Goal: Navigation & Orientation: Understand site structure

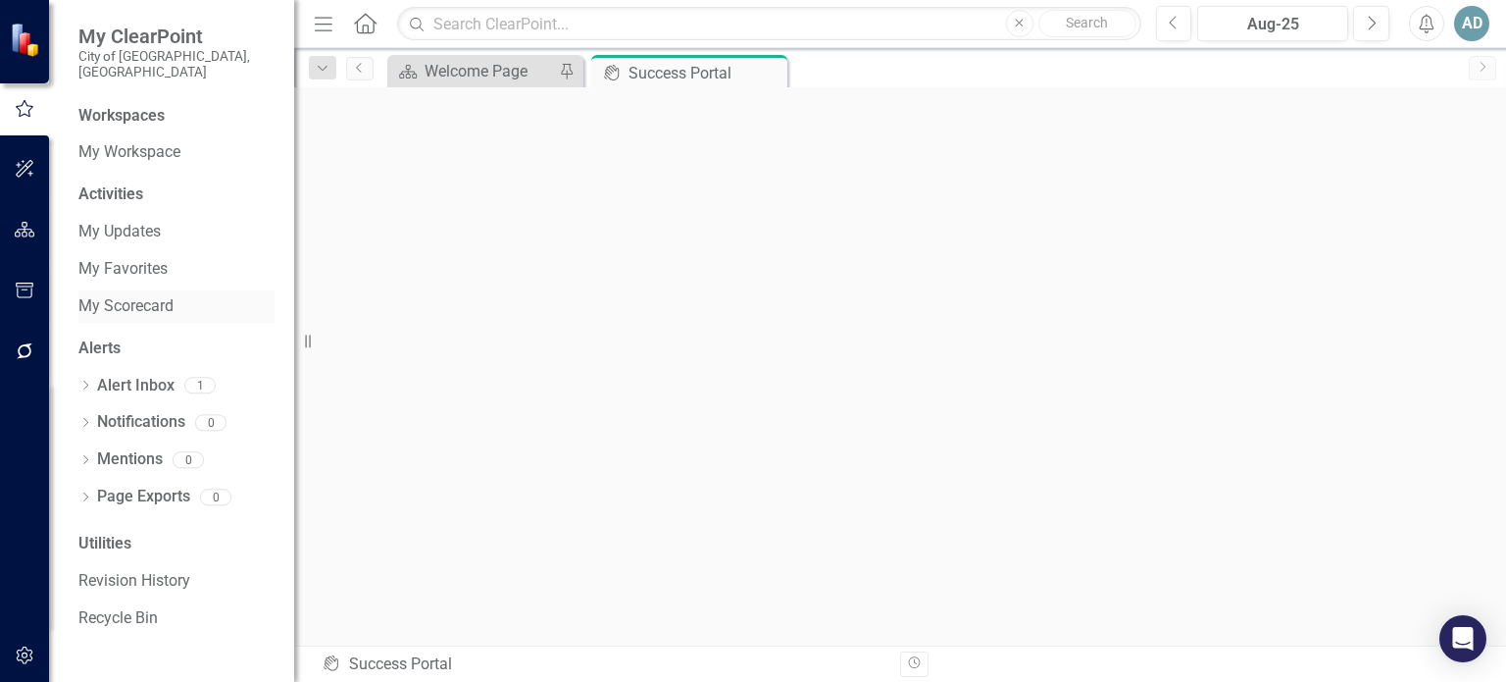
click at [119, 296] on link "My Scorecard" at bounding box center [176, 306] width 196 height 23
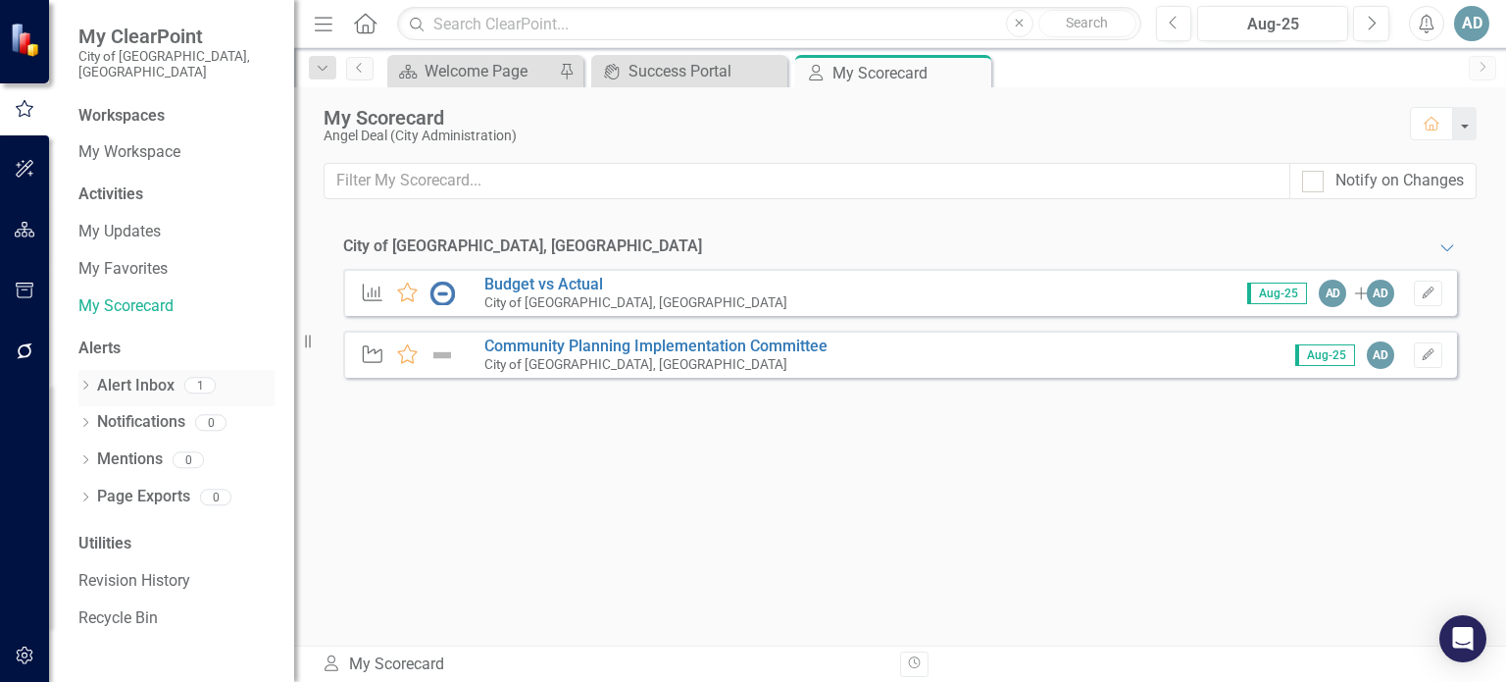
click at [116, 375] on link "Alert Inbox" at bounding box center [135, 386] width 77 height 23
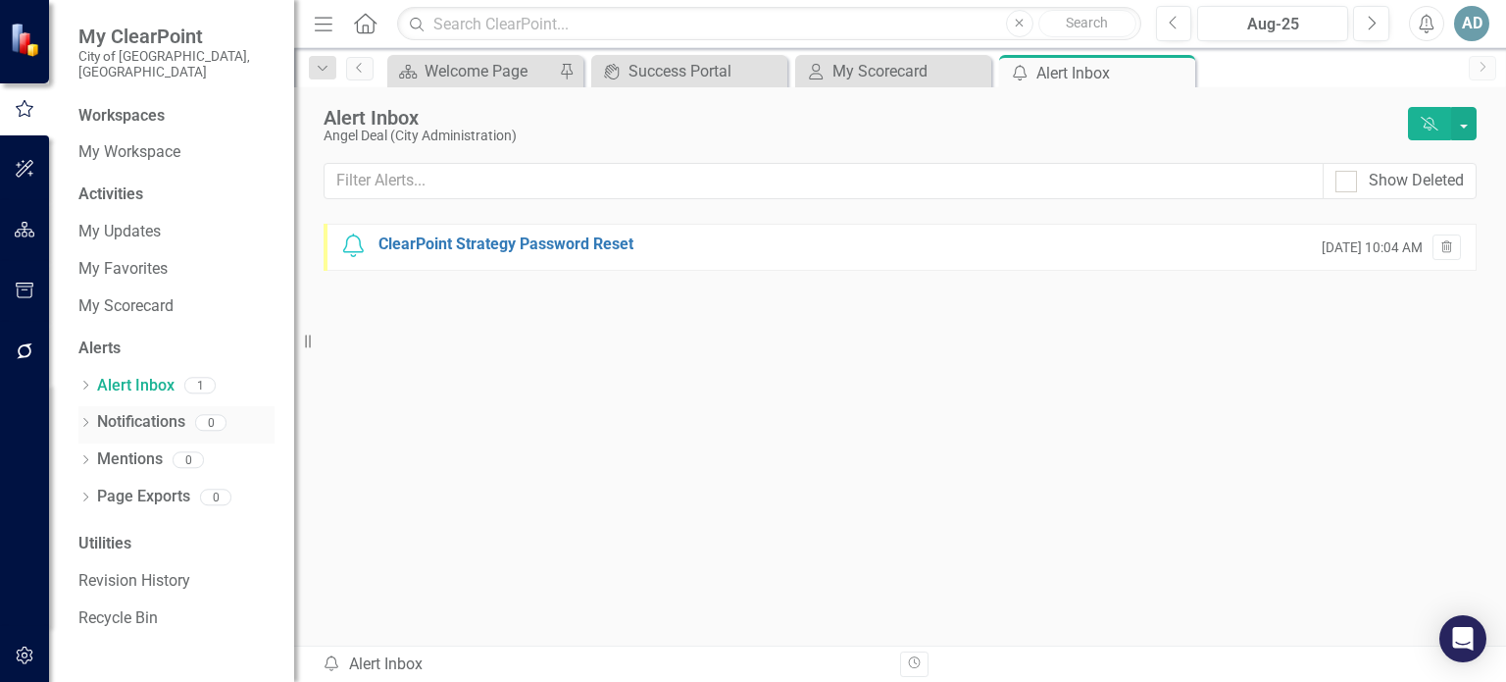
click at [110, 411] on link "Notifications" at bounding box center [141, 422] width 88 height 23
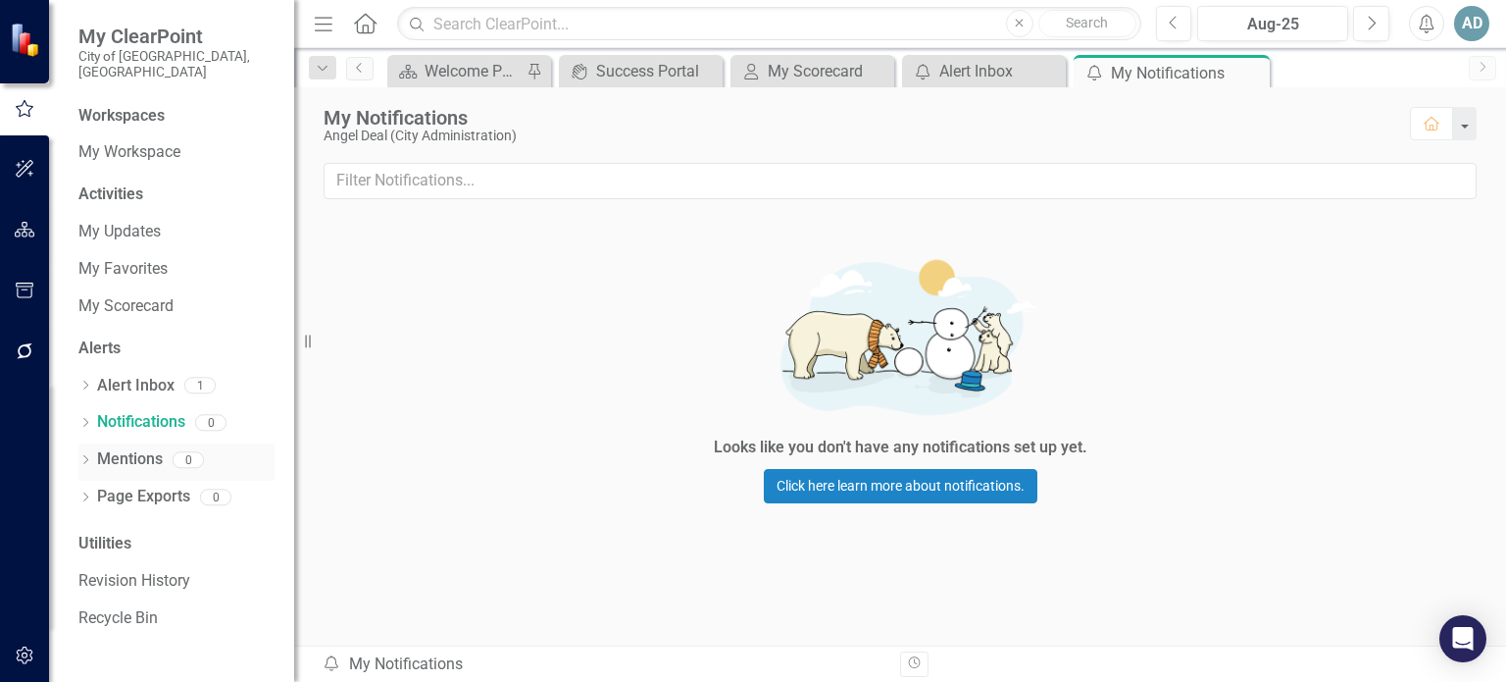
click at [111, 448] on link "Mentions" at bounding box center [130, 459] width 66 height 23
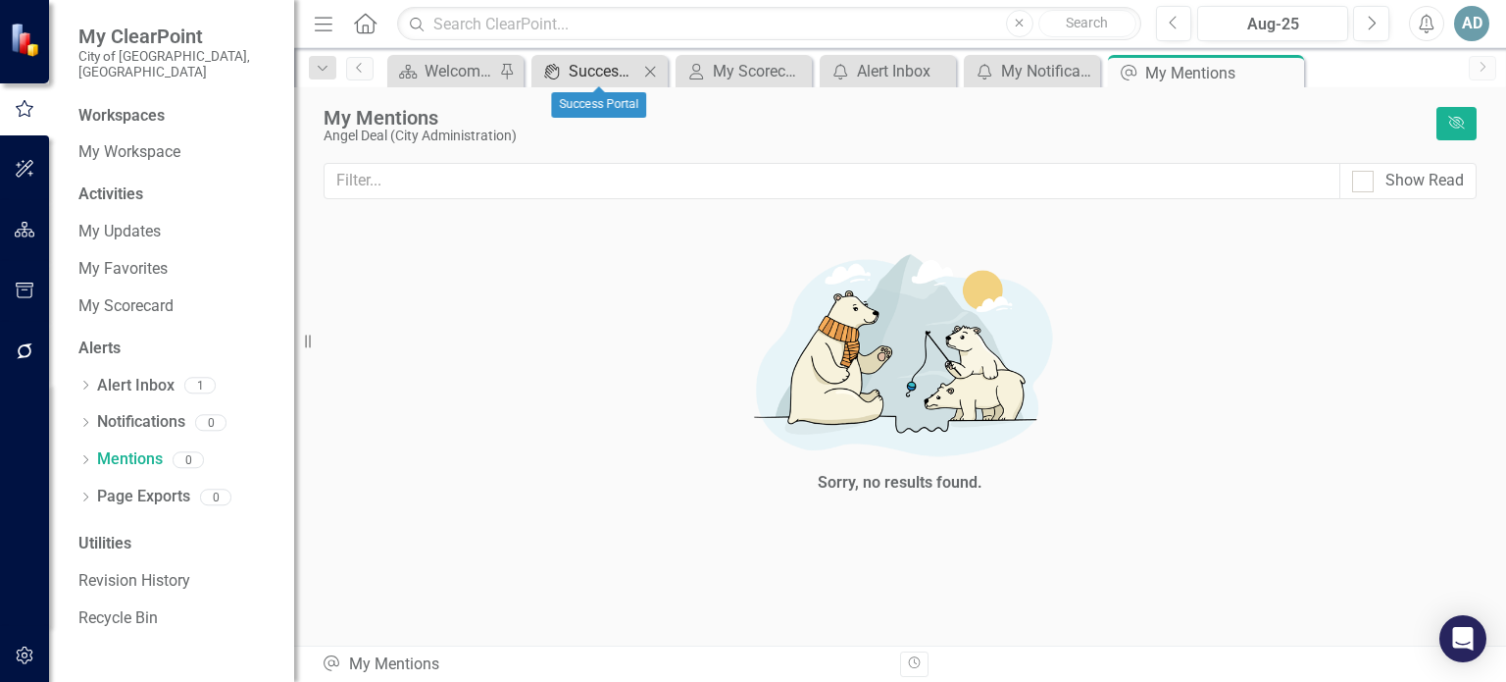
click at [629, 68] on div "Success Portal" at bounding box center [604, 71] width 70 height 25
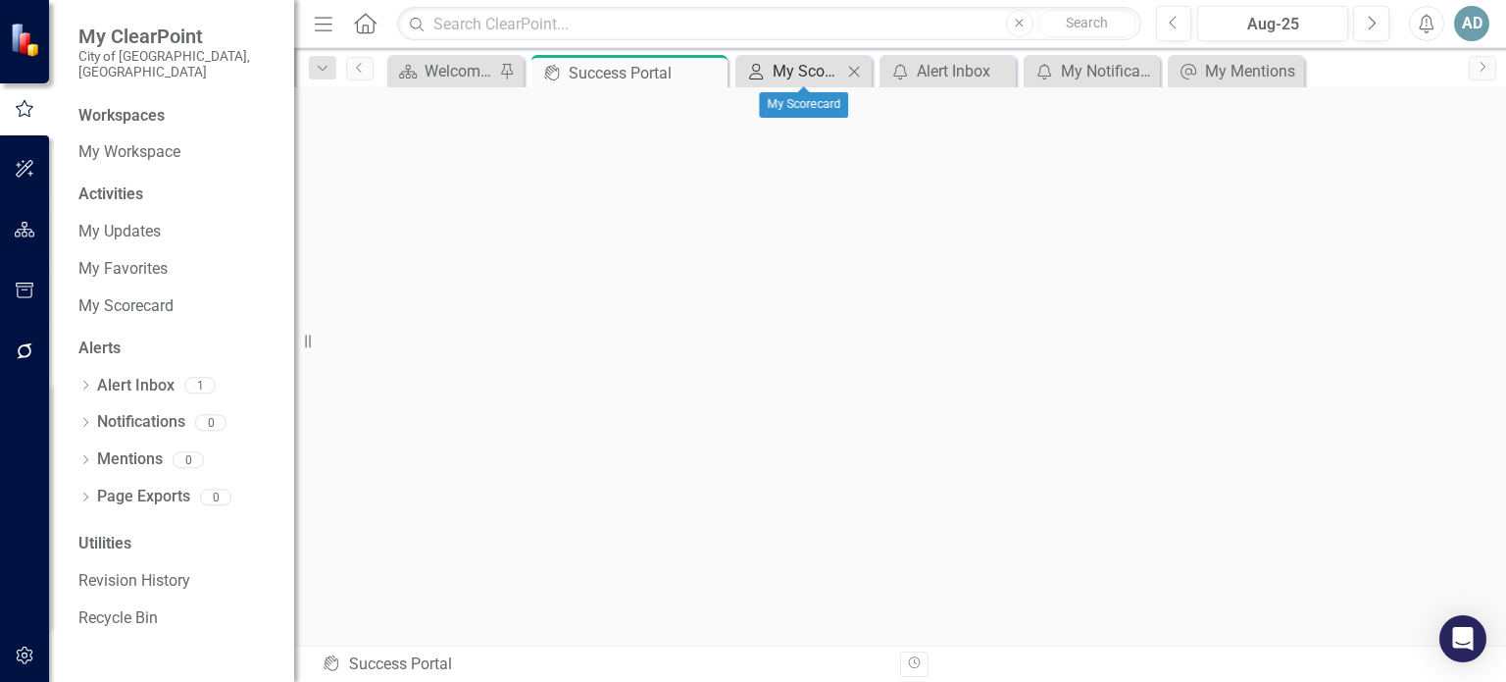
click at [804, 66] on div "My Scorecard" at bounding box center [808, 71] width 70 height 25
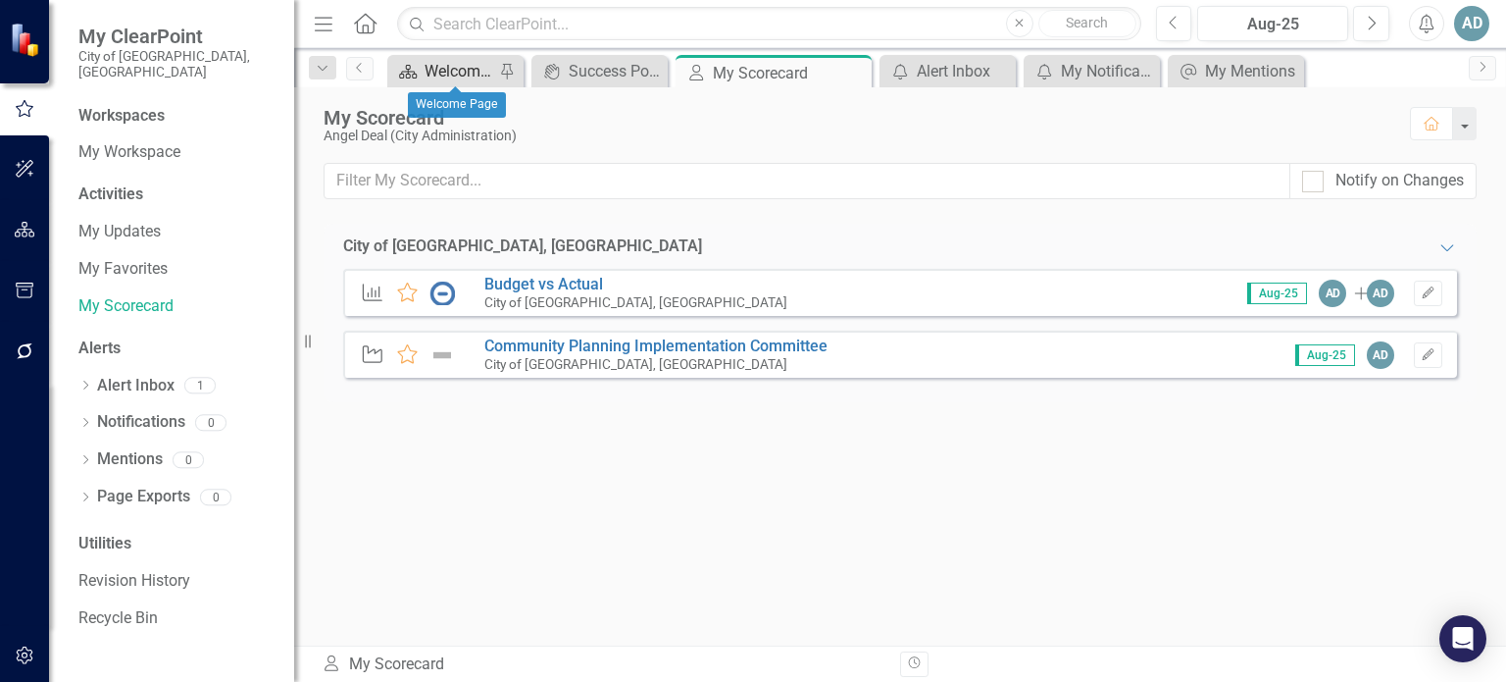
click at [448, 59] on div "Welcome Page" at bounding box center [460, 71] width 70 height 25
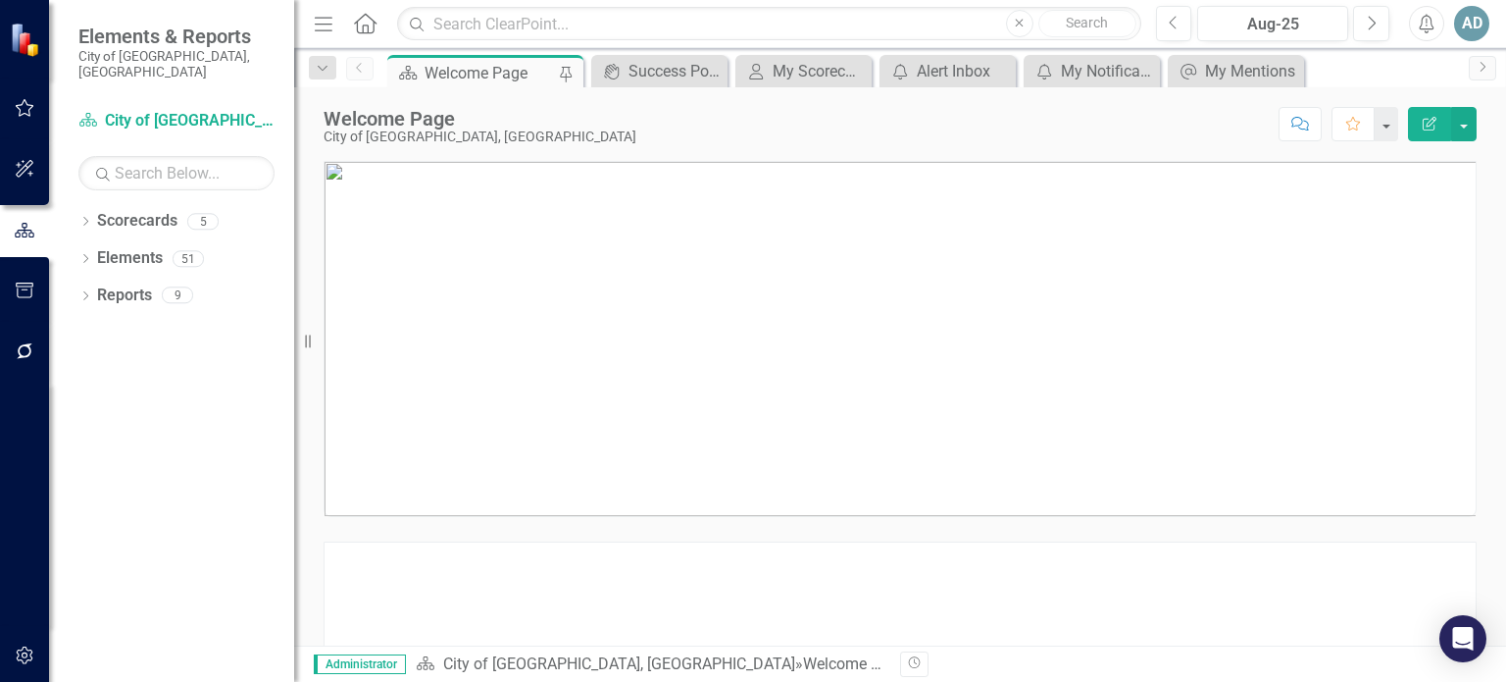
drag, startPoint x: 296, startPoint y: 341, endPoint x: 200, endPoint y: 356, distance: 97.2
click at [200, 356] on div "Elements & Reports City of [GEOGRAPHIC_DATA], [GEOGRAPHIC_DATA] Scorecard City …" at bounding box center [147, 341] width 294 height 682
drag, startPoint x: 1491, startPoint y: 206, endPoint x: 1494, endPoint y: 187, distance: 18.9
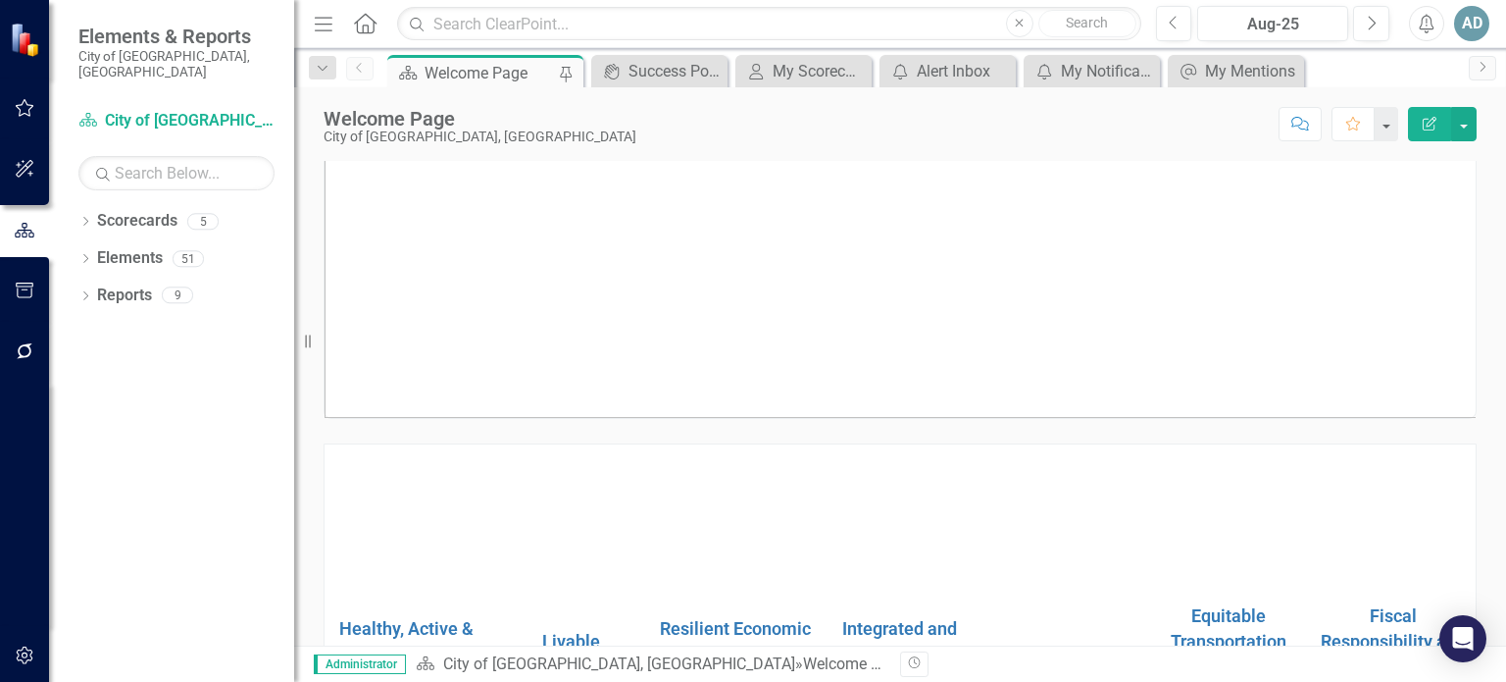
scroll to position [196, 0]
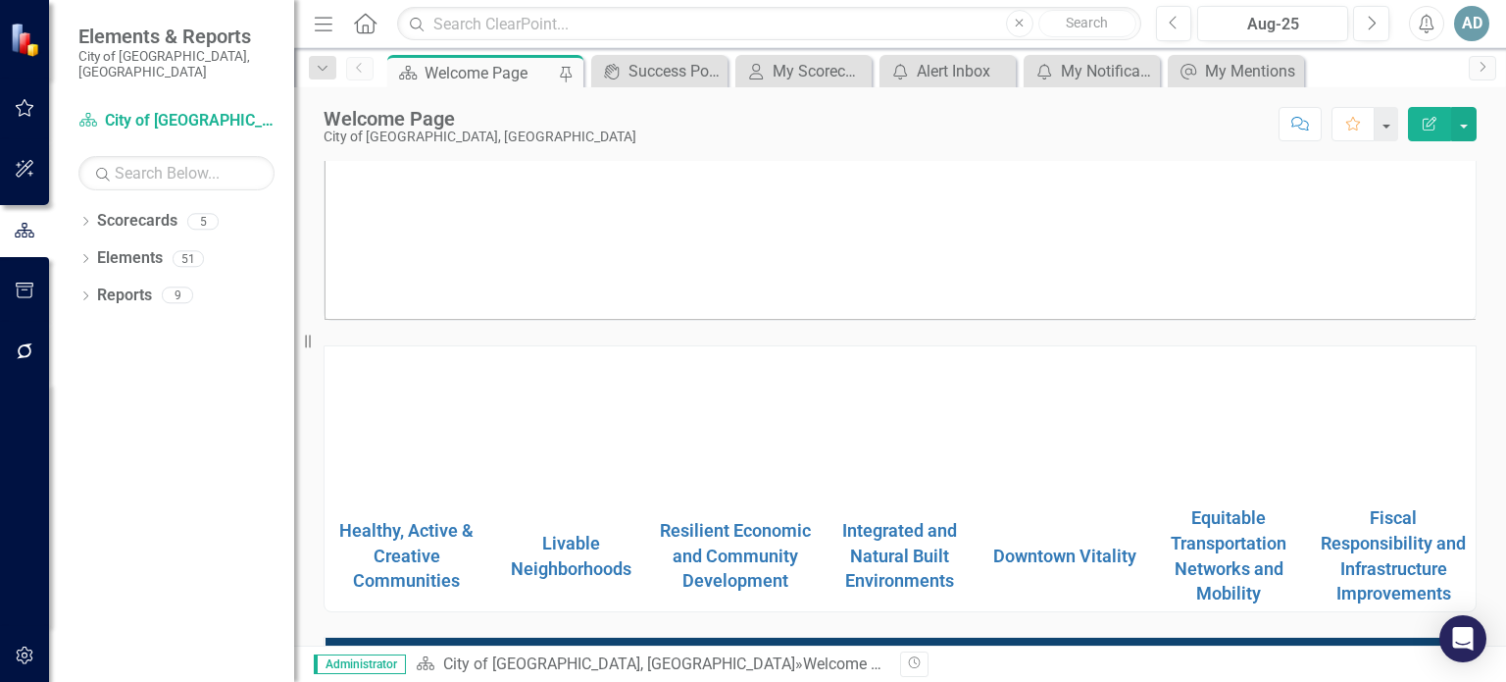
click at [406, 423] on img at bounding box center [406, 423] width 155 height 0
click at [407, 423] on img at bounding box center [406, 423] width 155 height 0
drag, startPoint x: 429, startPoint y: 474, endPoint x: 421, endPoint y: 486, distance: 15.0
click at [429, 423] on img at bounding box center [406, 423] width 155 height 0
click at [418, 533] on link "Healthy, Active & Creative Communities" at bounding box center [406, 556] width 134 height 72
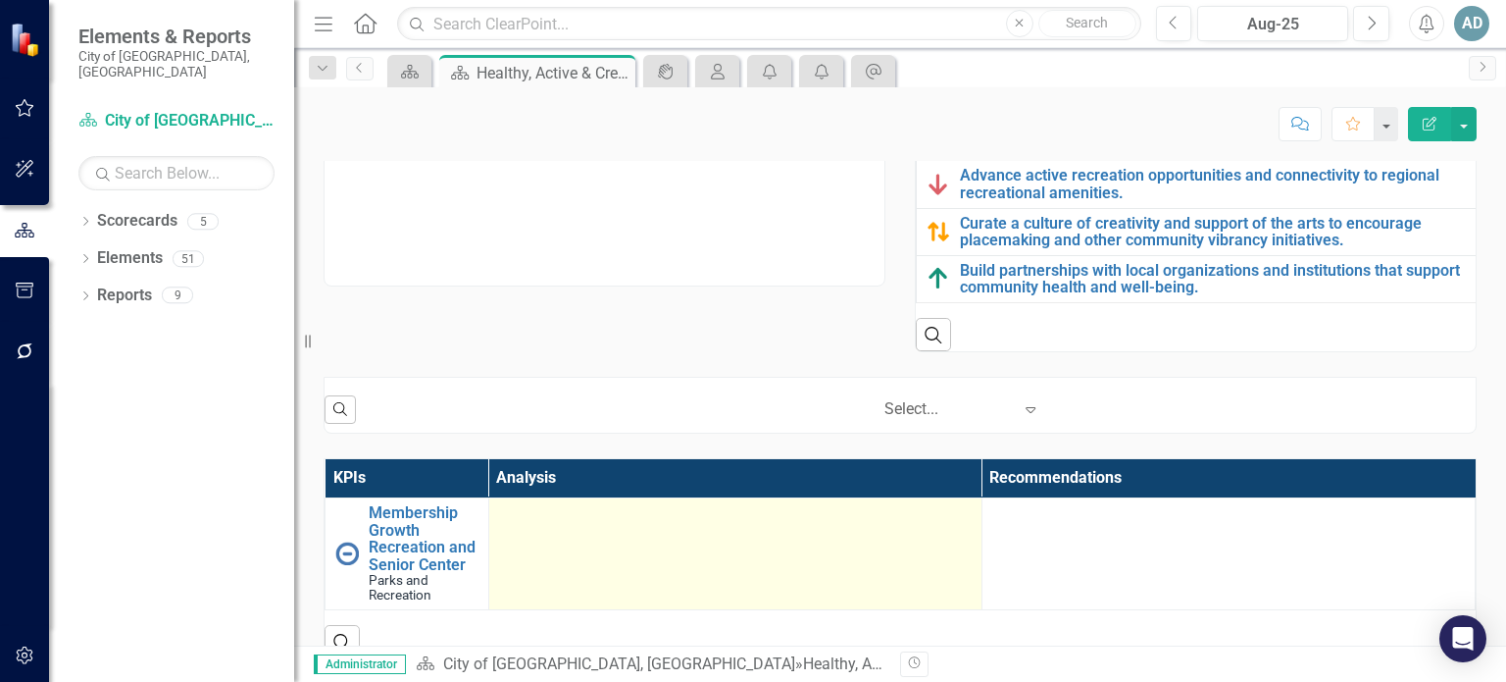
scroll to position [92, 0]
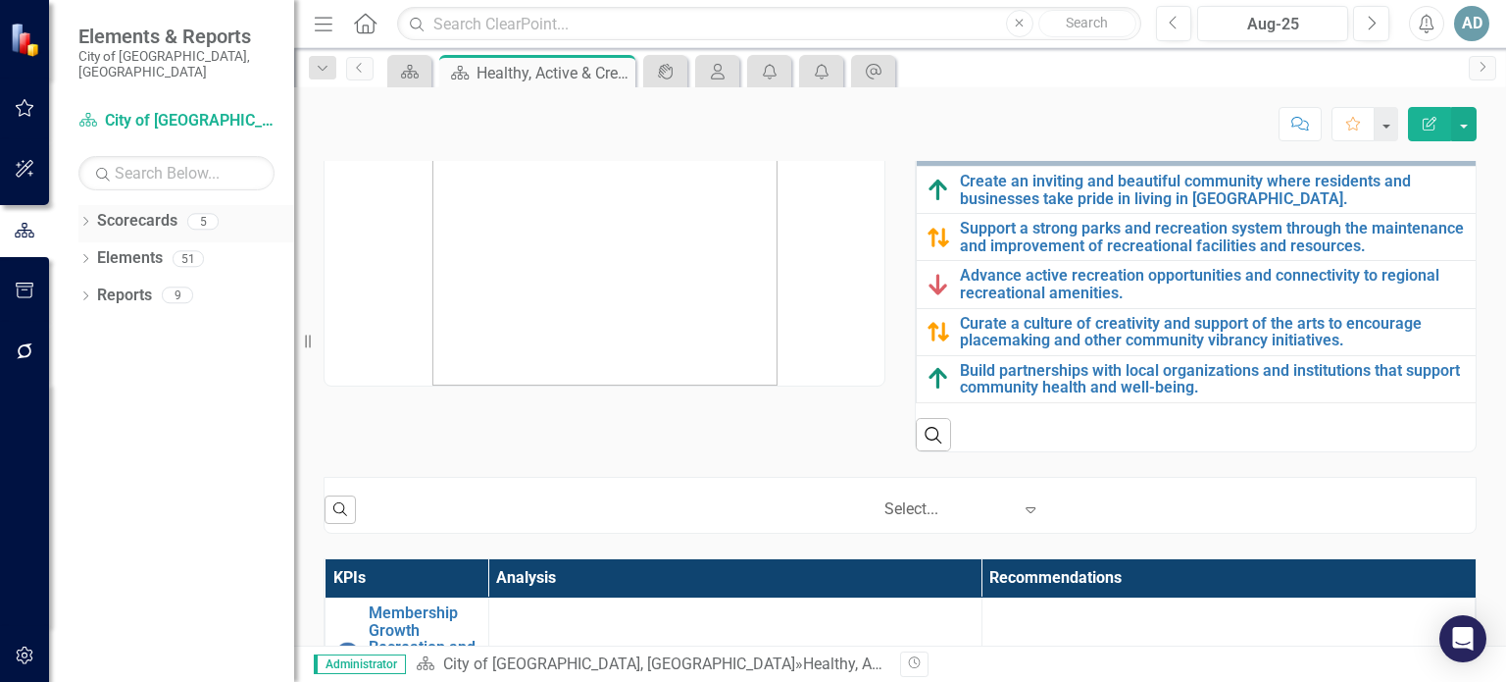
click at [87, 218] on icon "Dropdown" at bounding box center [85, 223] width 14 height 11
click at [173, 247] on link "City of [GEOGRAPHIC_DATA], [GEOGRAPHIC_DATA]" at bounding box center [201, 258] width 186 height 23
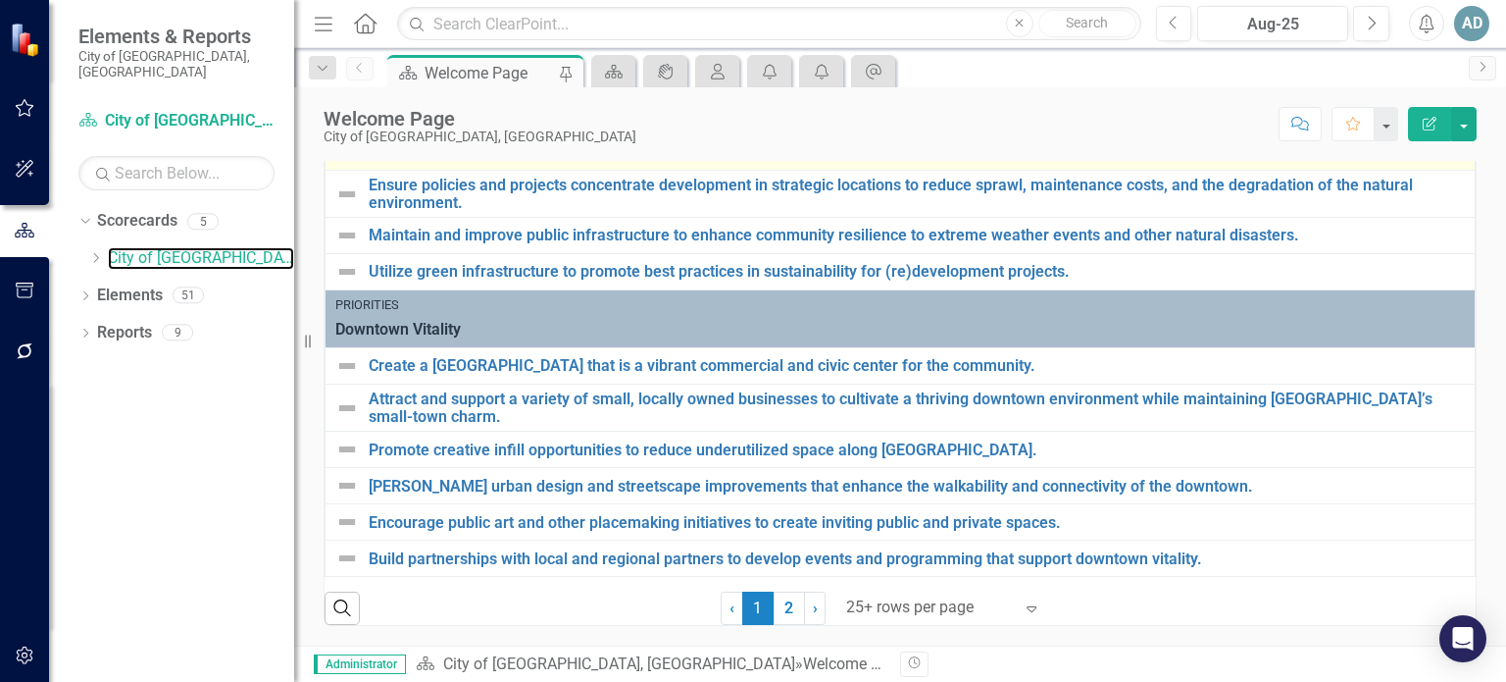
scroll to position [816, 0]
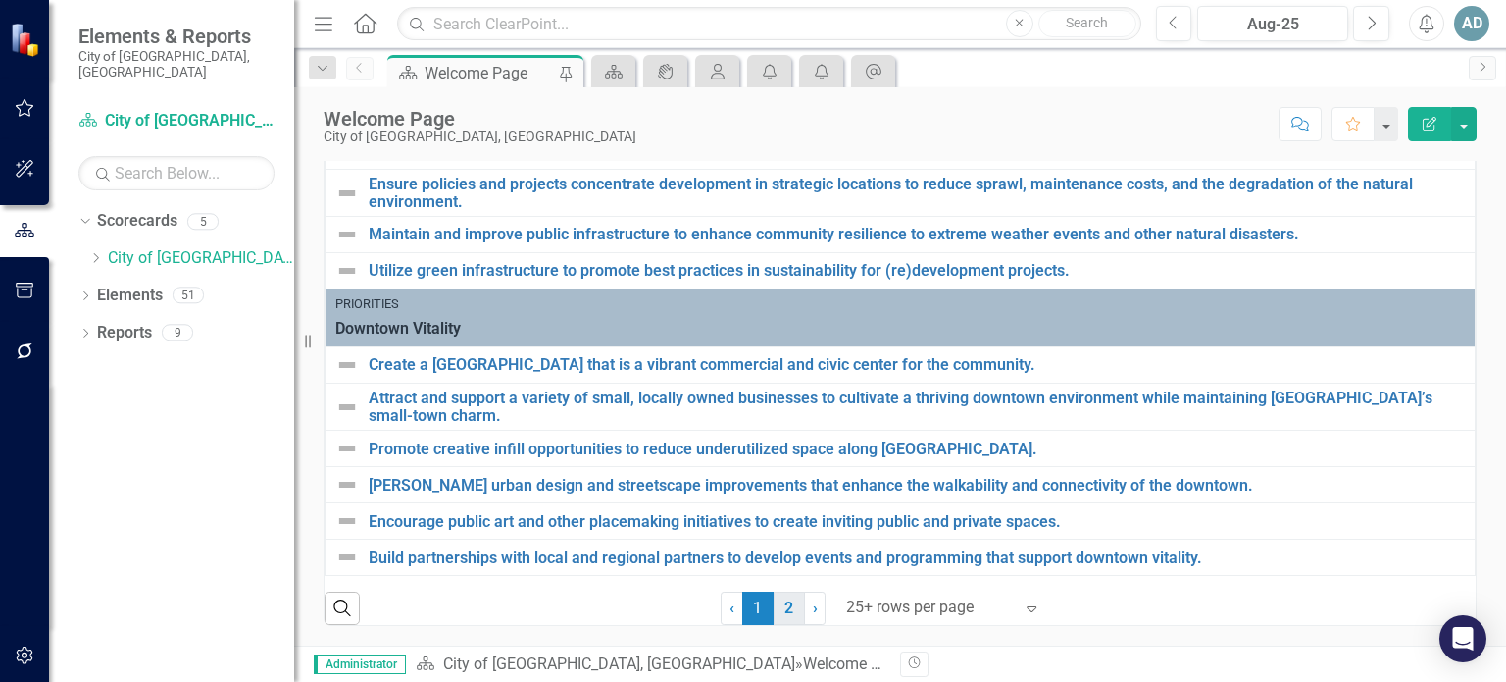
click at [774, 611] on link "2" at bounding box center [789, 607] width 31 height 33
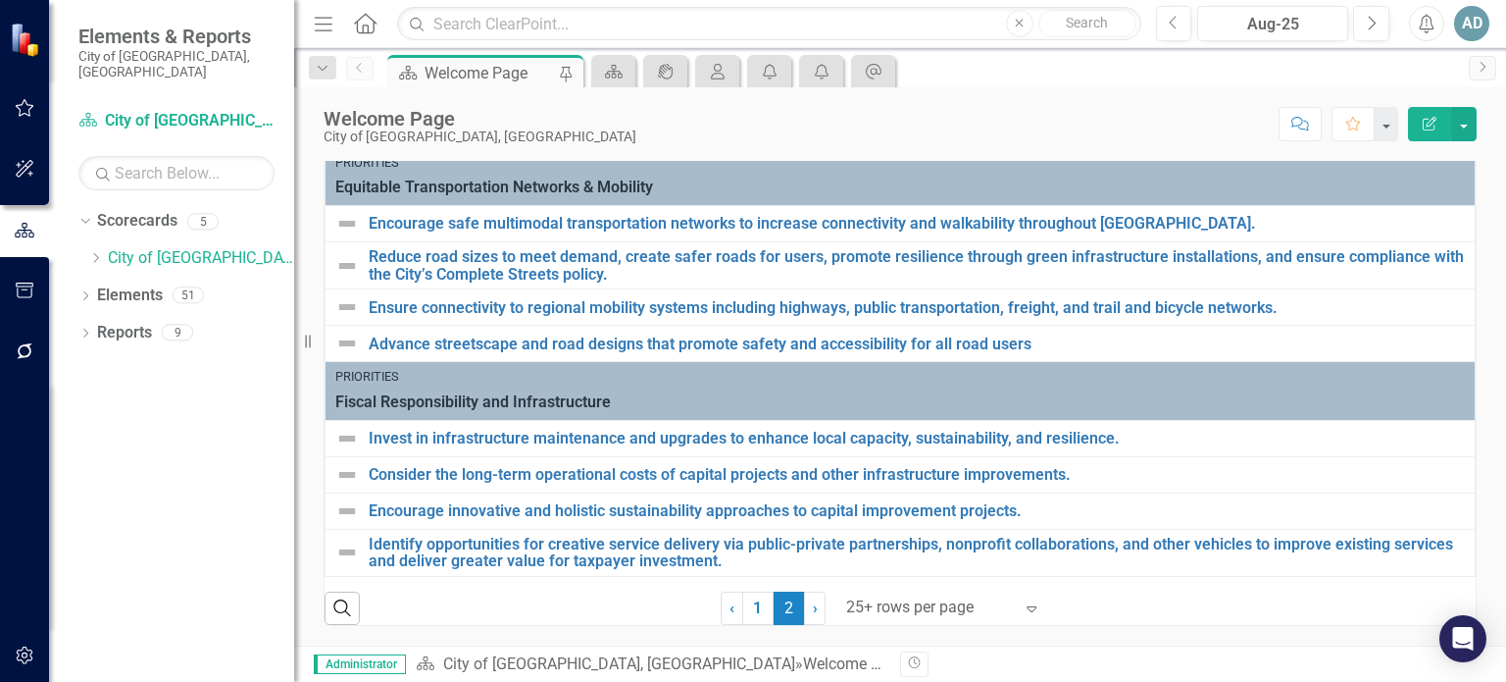
scroll to position [740, 0]
click at [94, 252] on icon "Dropdown" at bounding box center [95, 258] width 15 height 12
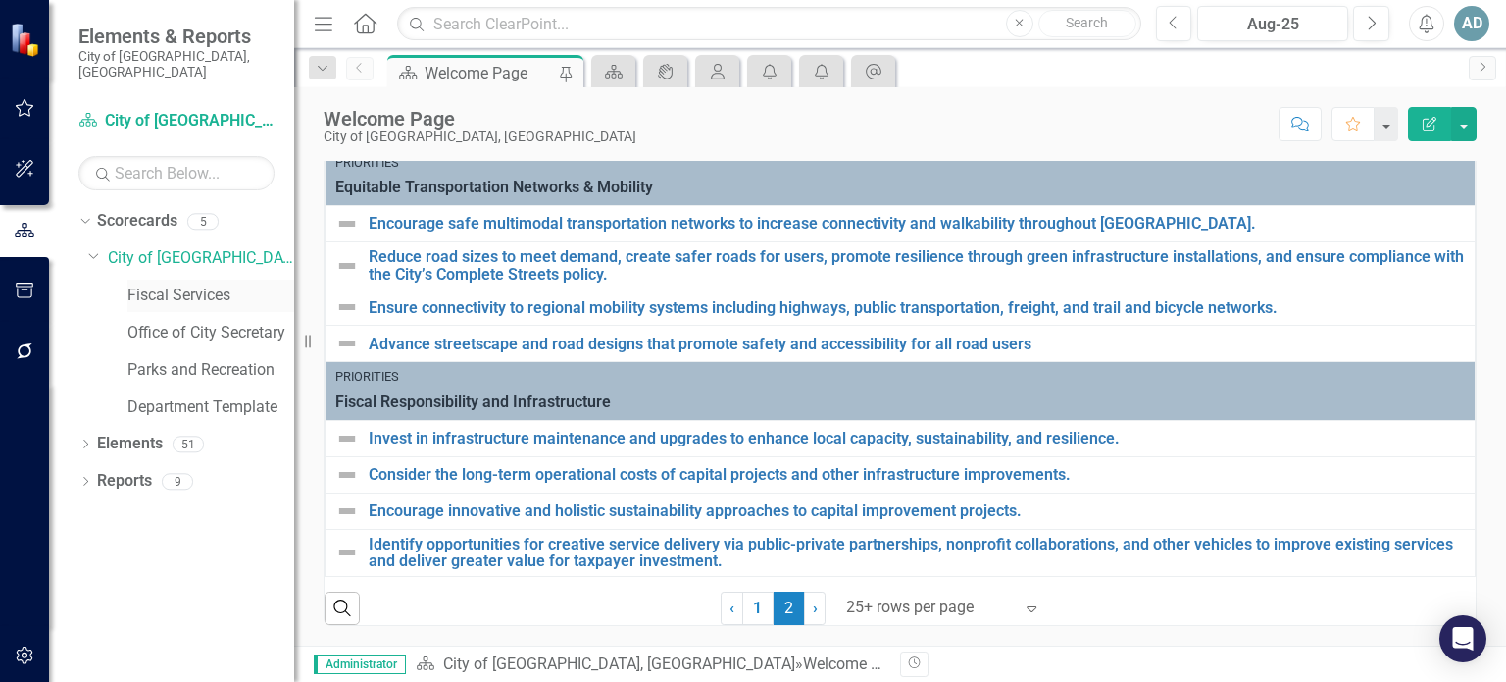
click at [203, 284] on link "Fiscal Services" at bounding box center [210, 295] width 167 height 23
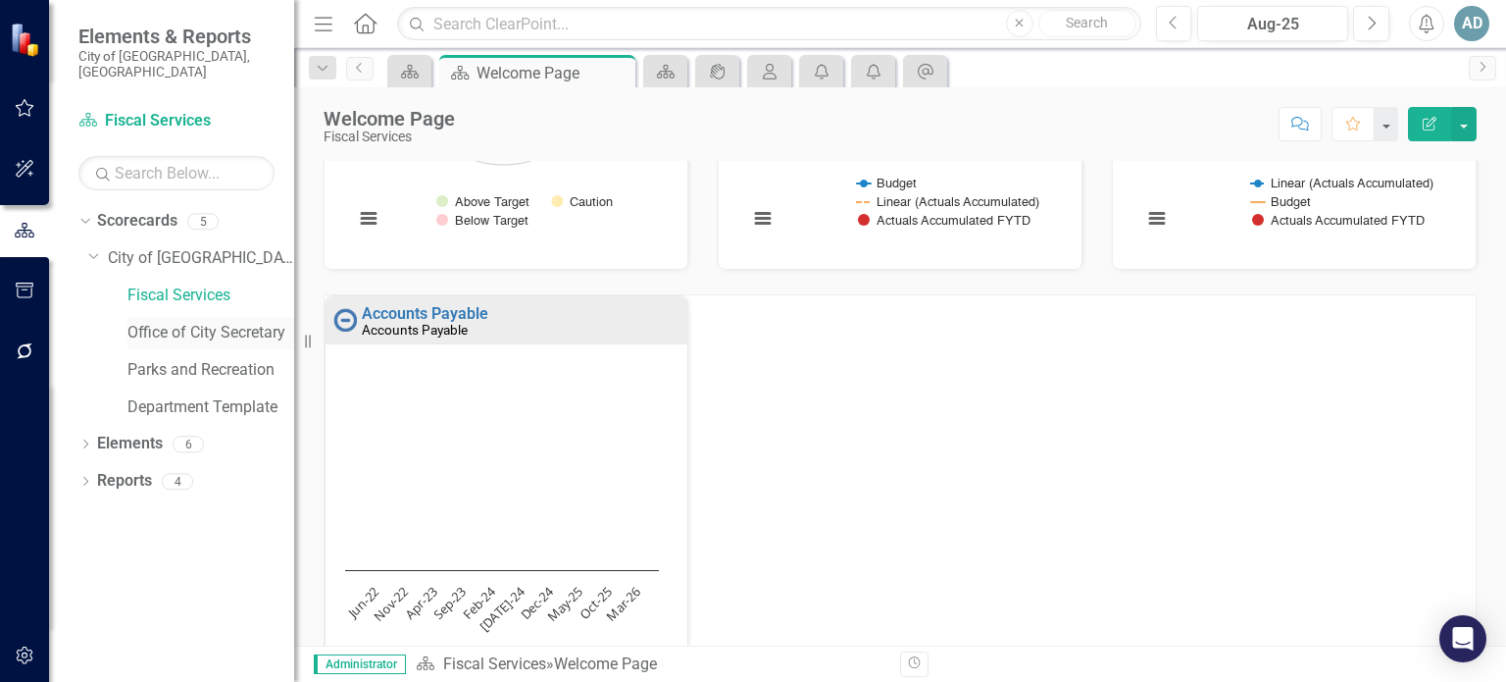
drag, startPoint x: 233, startPoint y: 320, endPoint x: 261, endPoint y: 320, distance: 27.5
click at [233, 322] on link "Office of City Secretary" at bounding box center [210, 333] width 167 height 23
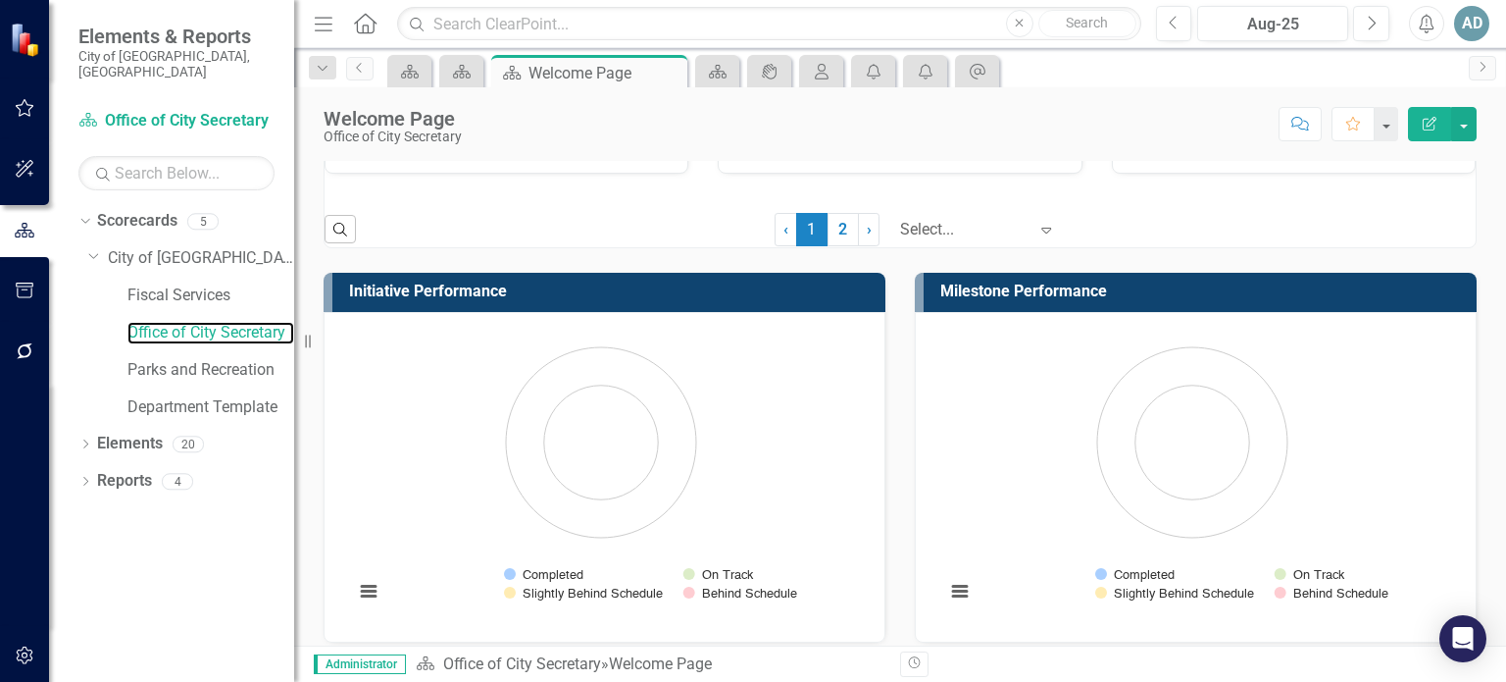
scroll to position [2354, 0]
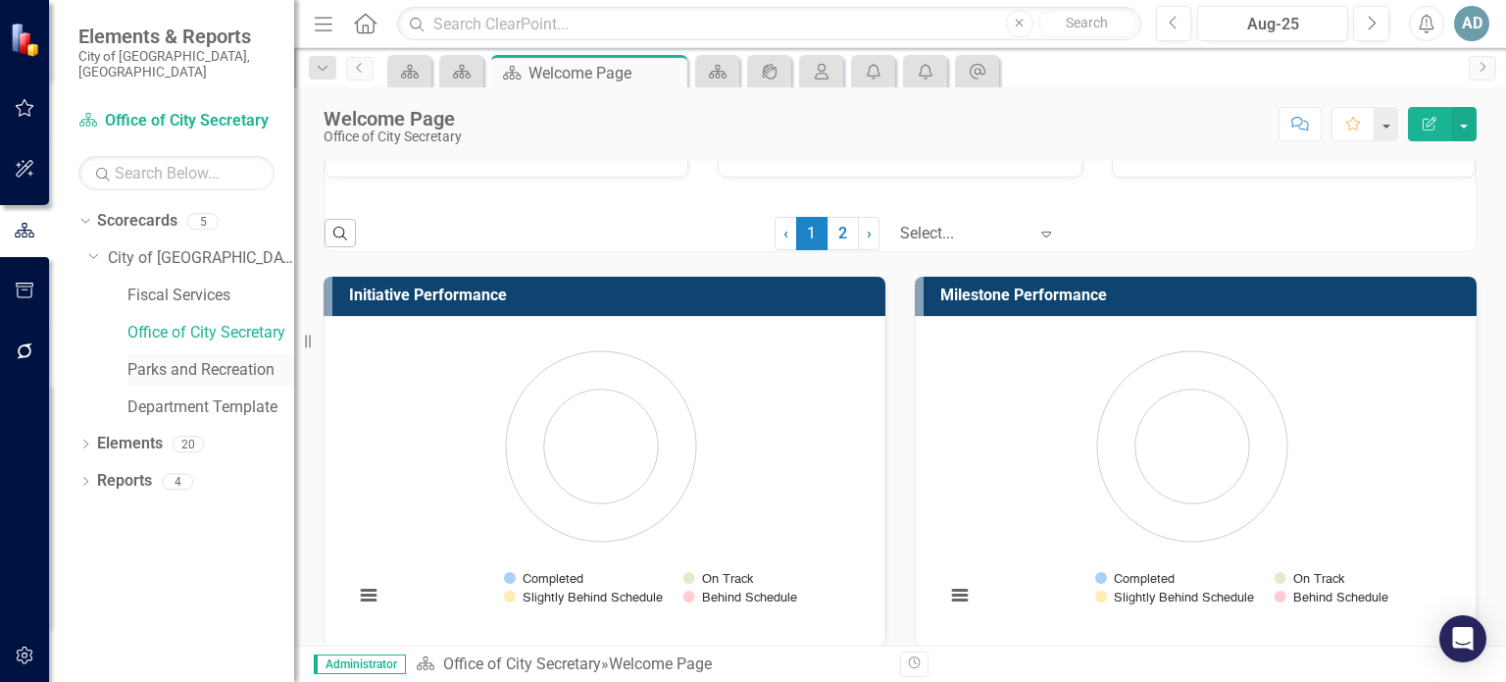
drag, startPoint x: 207, startPoint y: 353, endPoint x: 222, endPoint y: 352, distance: 14.7
click at [207, 359] on link "Parks and Recreation" at bounding box center [210, 370] width 167 height 23
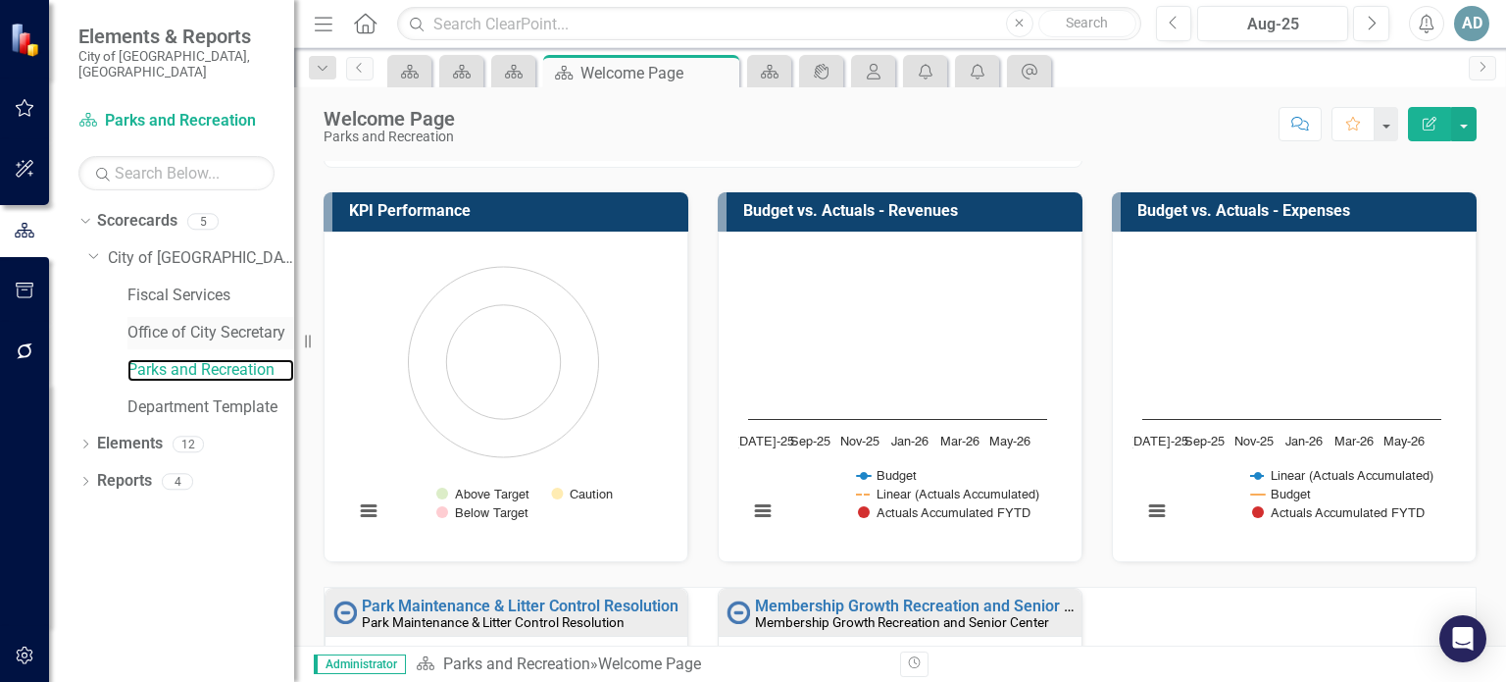
scroll to position [294, 0]
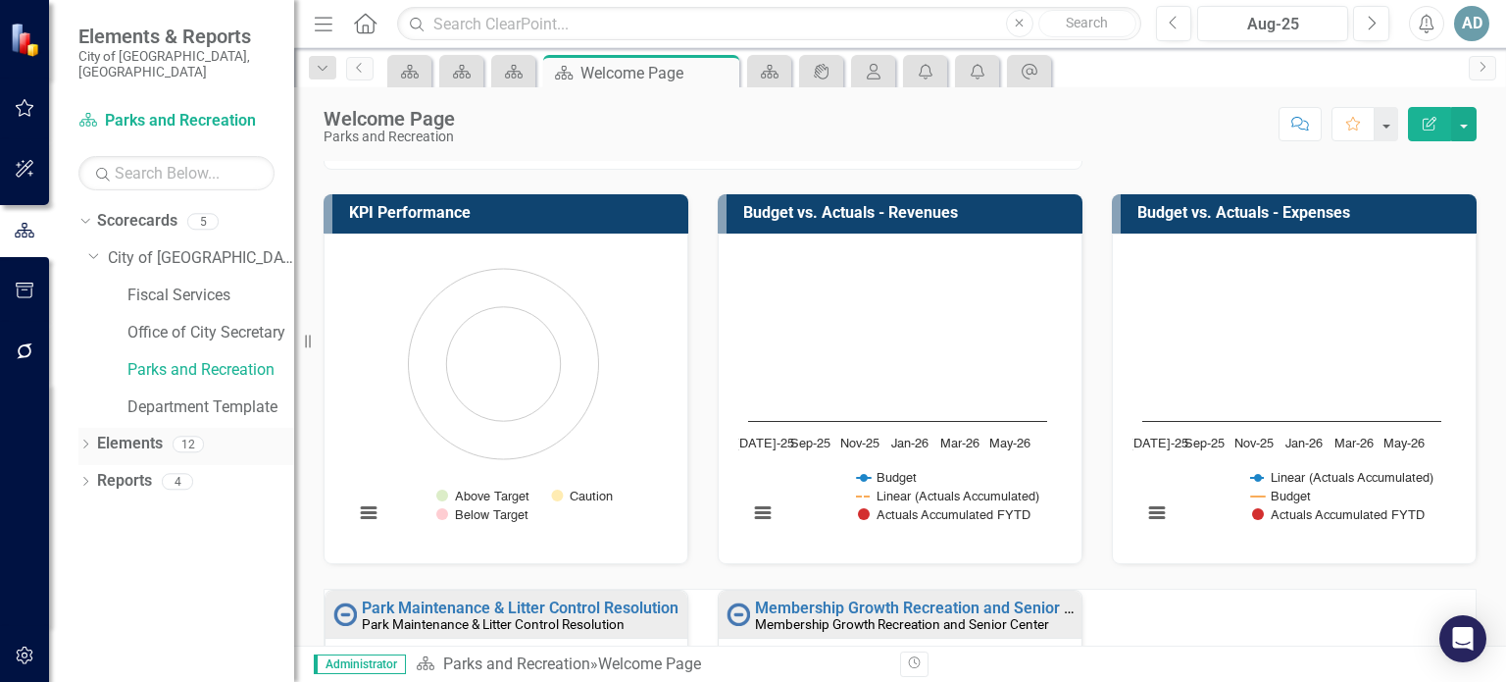
click at [82, 440] on icon "Dropdown" at bounding box center [85, 445] width 14 height 11
click at [94, 478] on icon "Dropdown" at bounding box center [95, 483] width 14 height 11
click at [141, 470] on link "Goal Goals" at bounding box center [130, 481] width 67 height 23
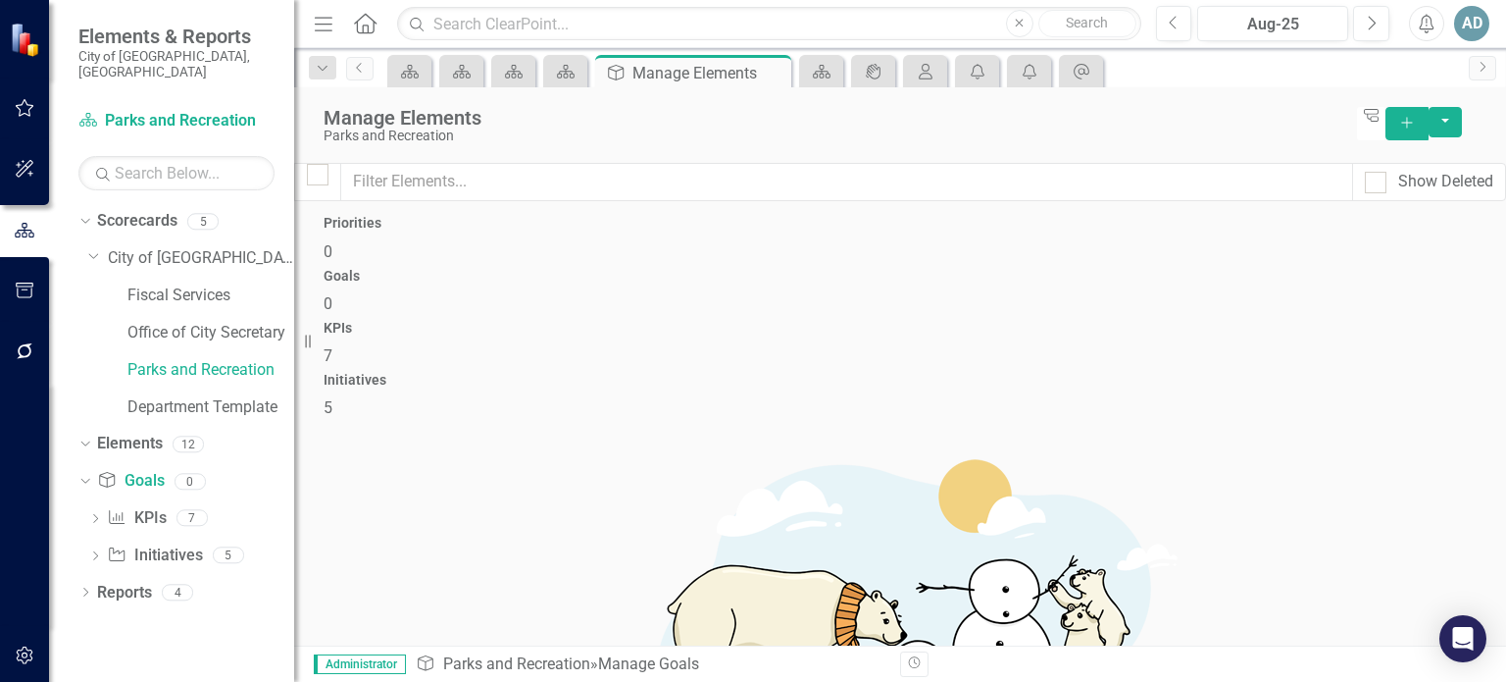
click at [332, 346] on span "7" at bounding box center [328, 355] width 9 height 19
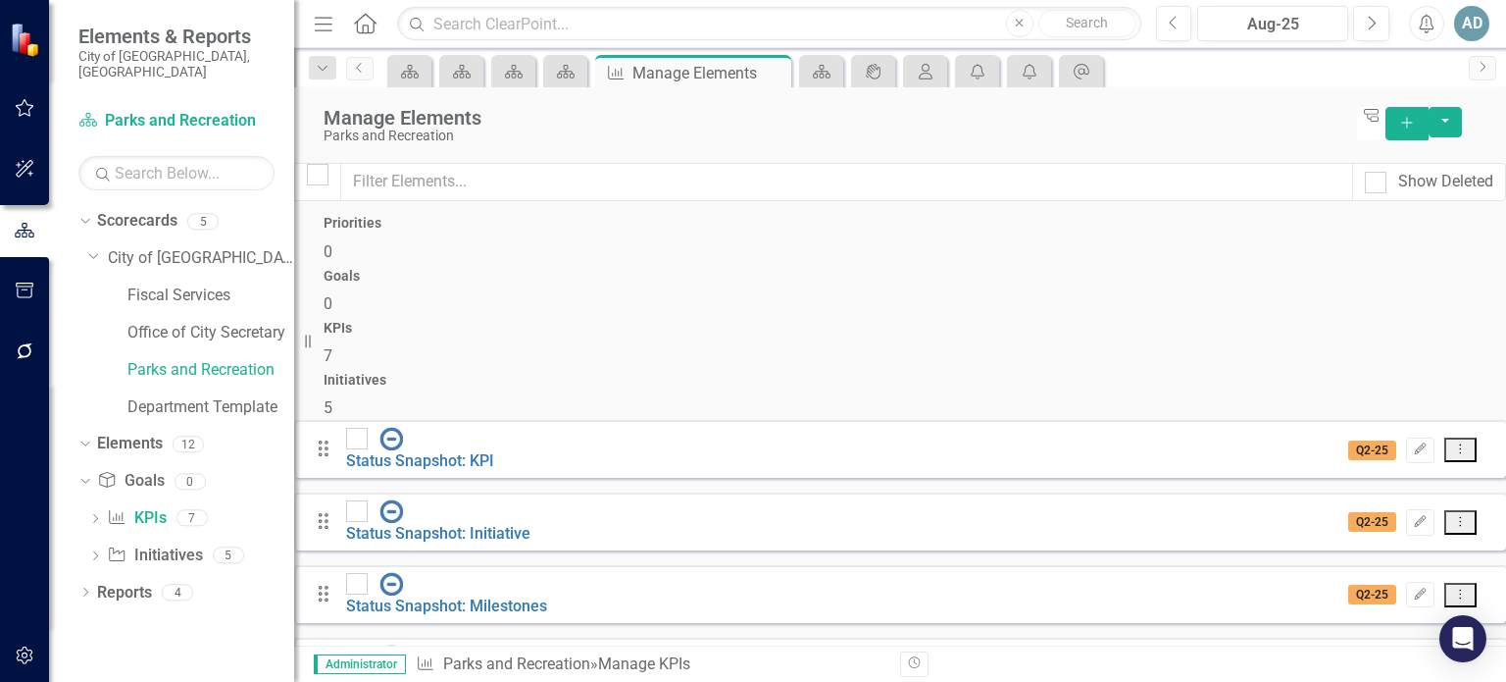
scroll to position [139, 0]
click at [1310, 373] on h4 "Initiatives" at bounding box center [900, 380] width 1153 height 15
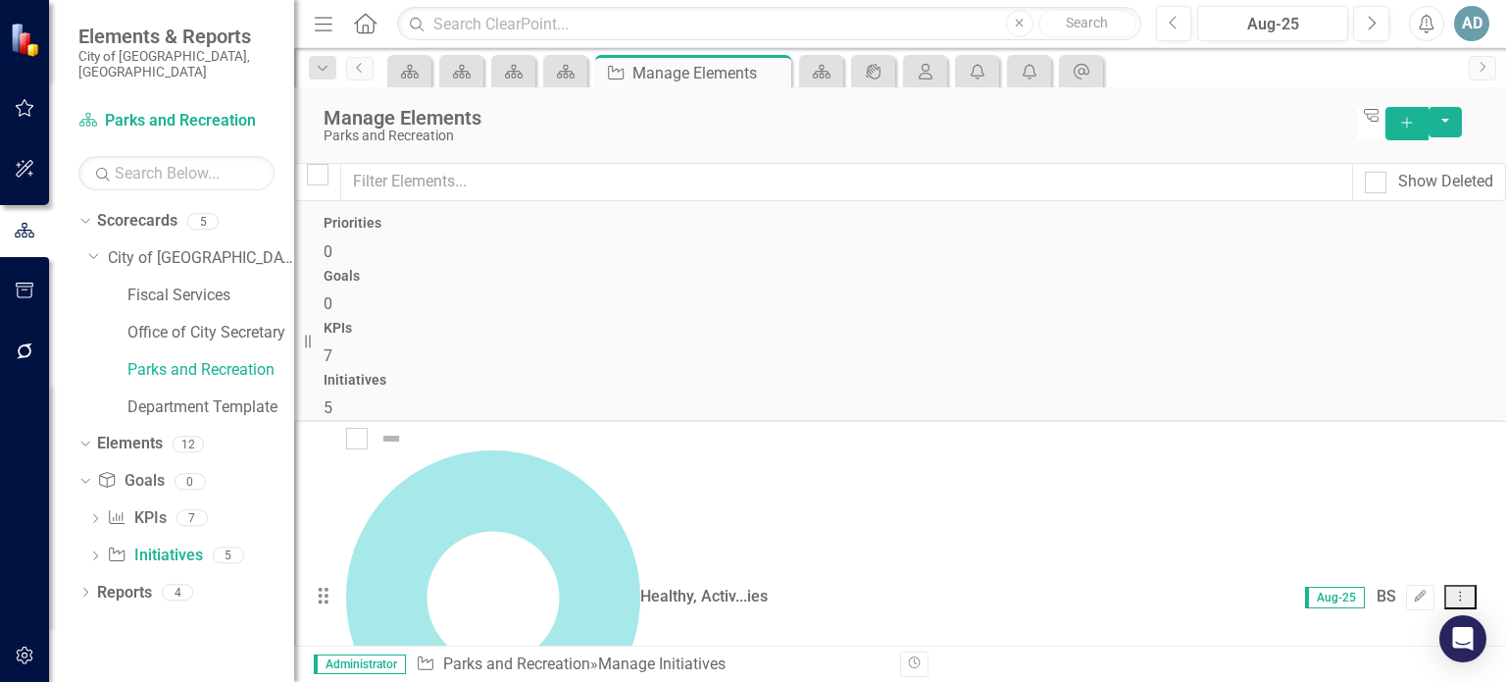
scroll to position [16, 0]
click at [95, 539] on div "Dropdown Initiative Initiatives 5" at bounding box center [191, 557] width 206 height 37
click at [93, 577] on div "Dropdown Reports 4" at bounding box center [186, 595] width 216 height 37
click at [123, 509] on icon "KPI" at bounding box center [117, 517] width 20 height 16
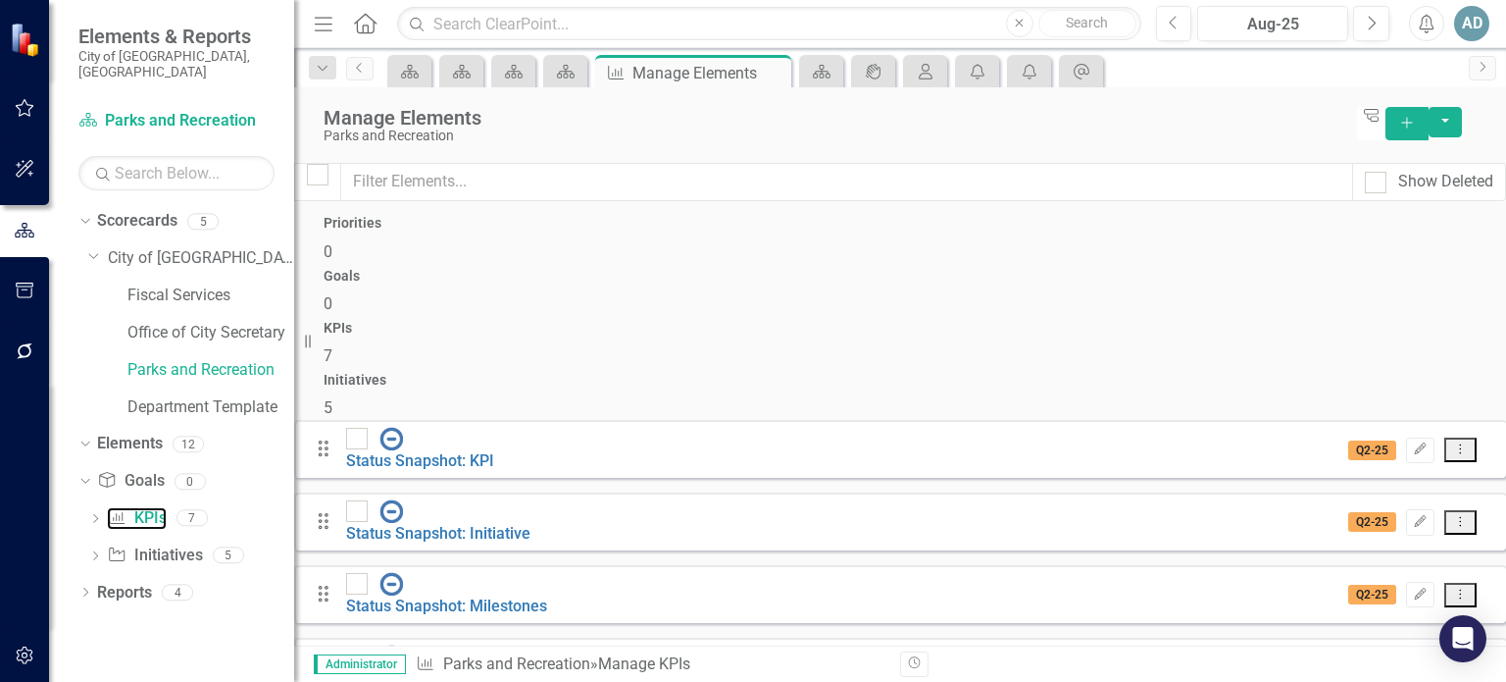
scroll to position [139, 0]
click at [78, 588] on icon "Dropdown" at bounding box center [85, 593] width 14 height 11
click at [86, 584] on icon "Dropdown" at bounding box center [82, 591] width 11 height 14
click at [103, 582] on link "Reports" at bounding box center [124, 593] width 55 height 23
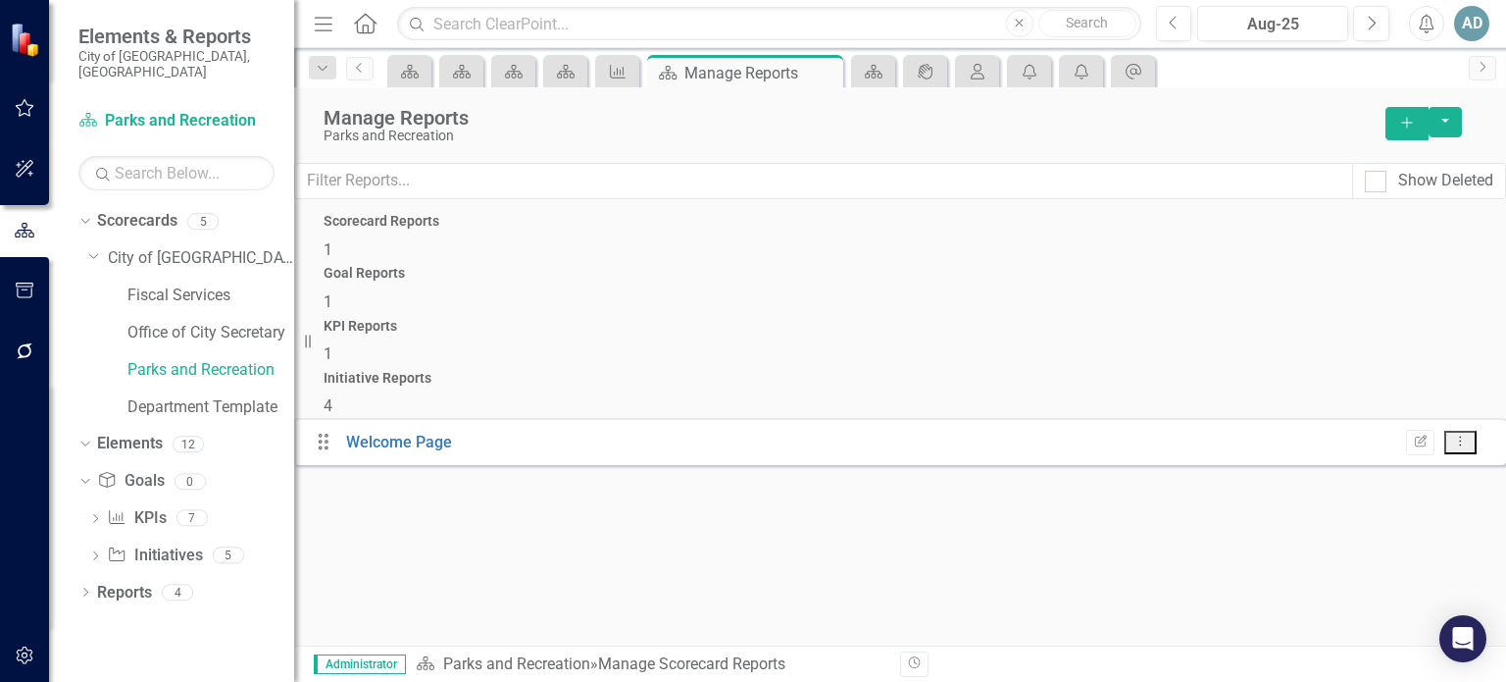
click at [471, 261] on div "Scorecard Reports 1" at bounding box center [900, 237] width 1153 height 47
click at [1310, 371] on h4 "Initiative Reports" at bounding box center [900, 378] width 1153 height 15
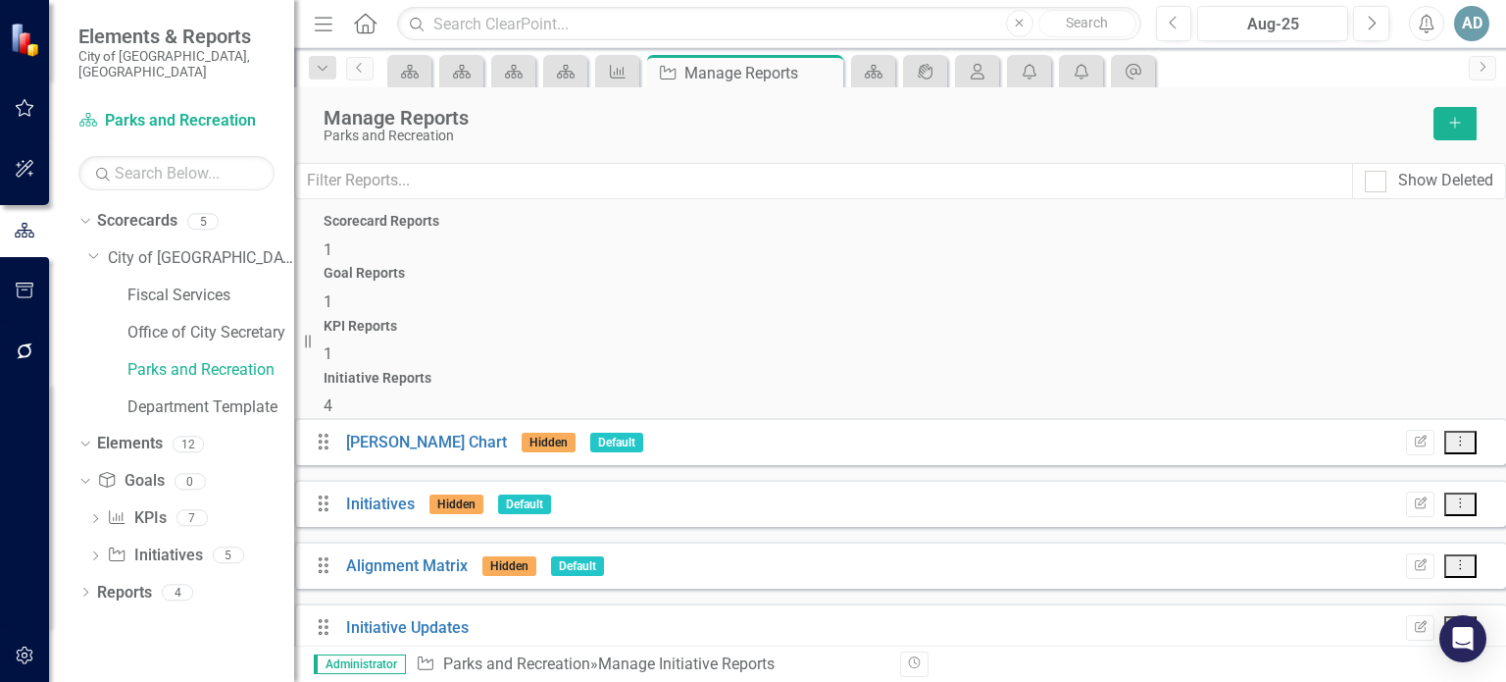
click at [772, 272] on div "Goal Reports 1" at bounding box center [900, 289] width 1153 height 47
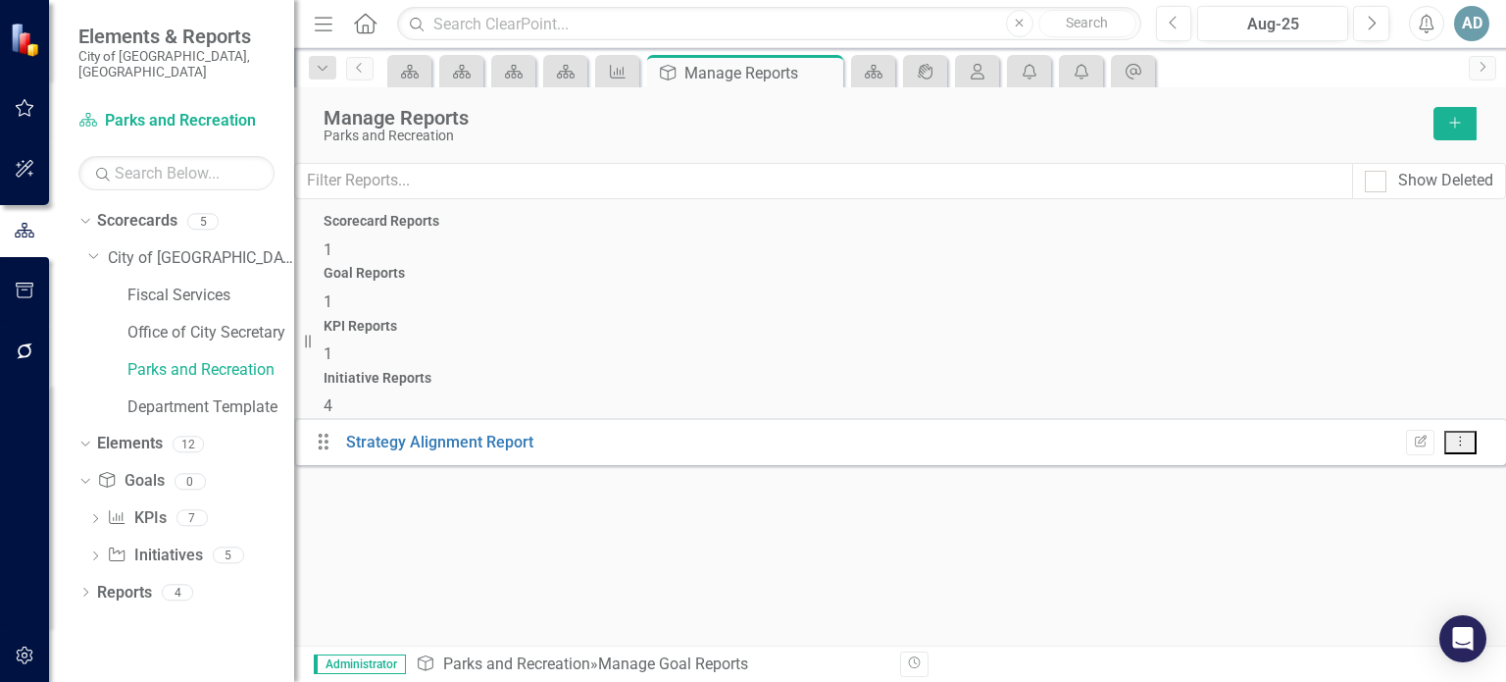
click at [1059, 319] on div "KPI Reports 1" at bounding box center [900, 342] width 1153 height 47
click at [404, 432] on link "Department KPIs" at bounding box center [406, 441] width 120 height 19
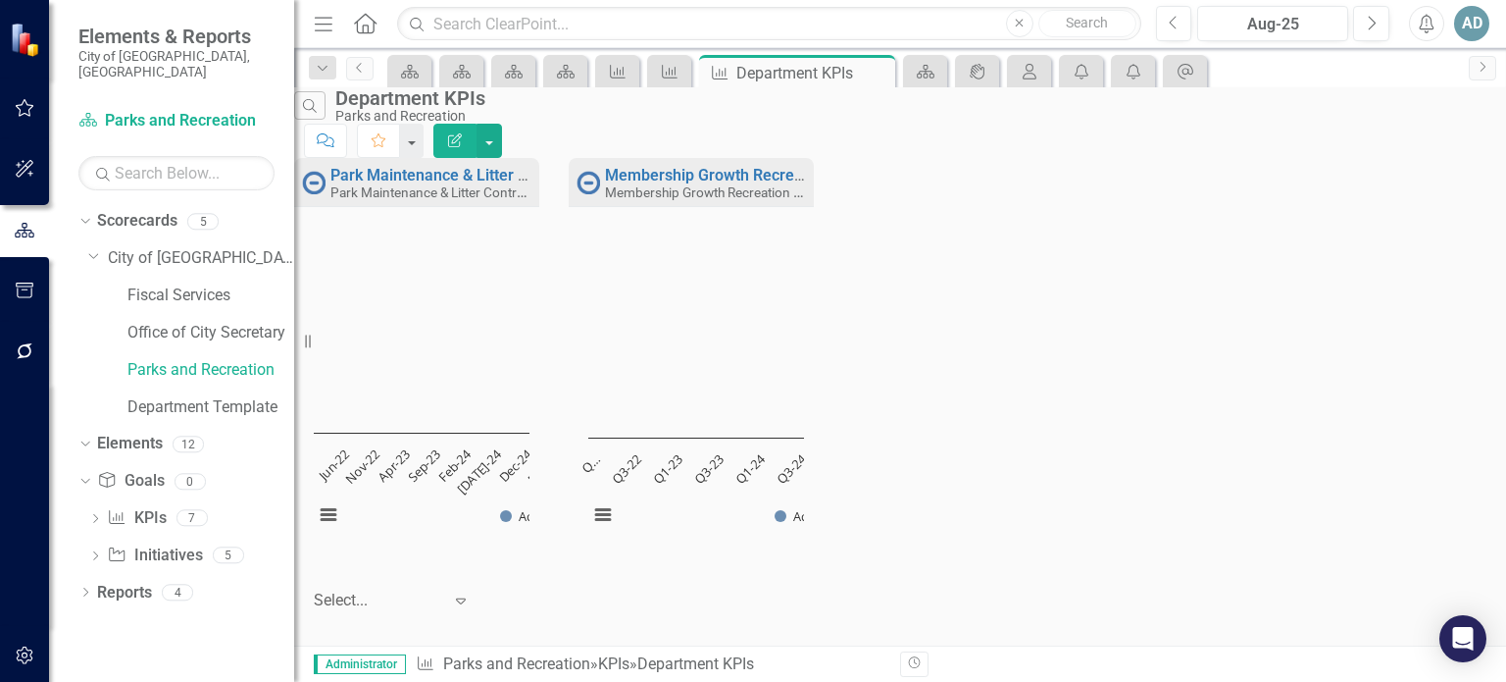
click at [406, 85] on div "Scorecard" at bounding box center [409, 71] width 44 height 32
click at [415, 76] on icon "Scorecard" at bounding box center [410, 72] width 20 height 16
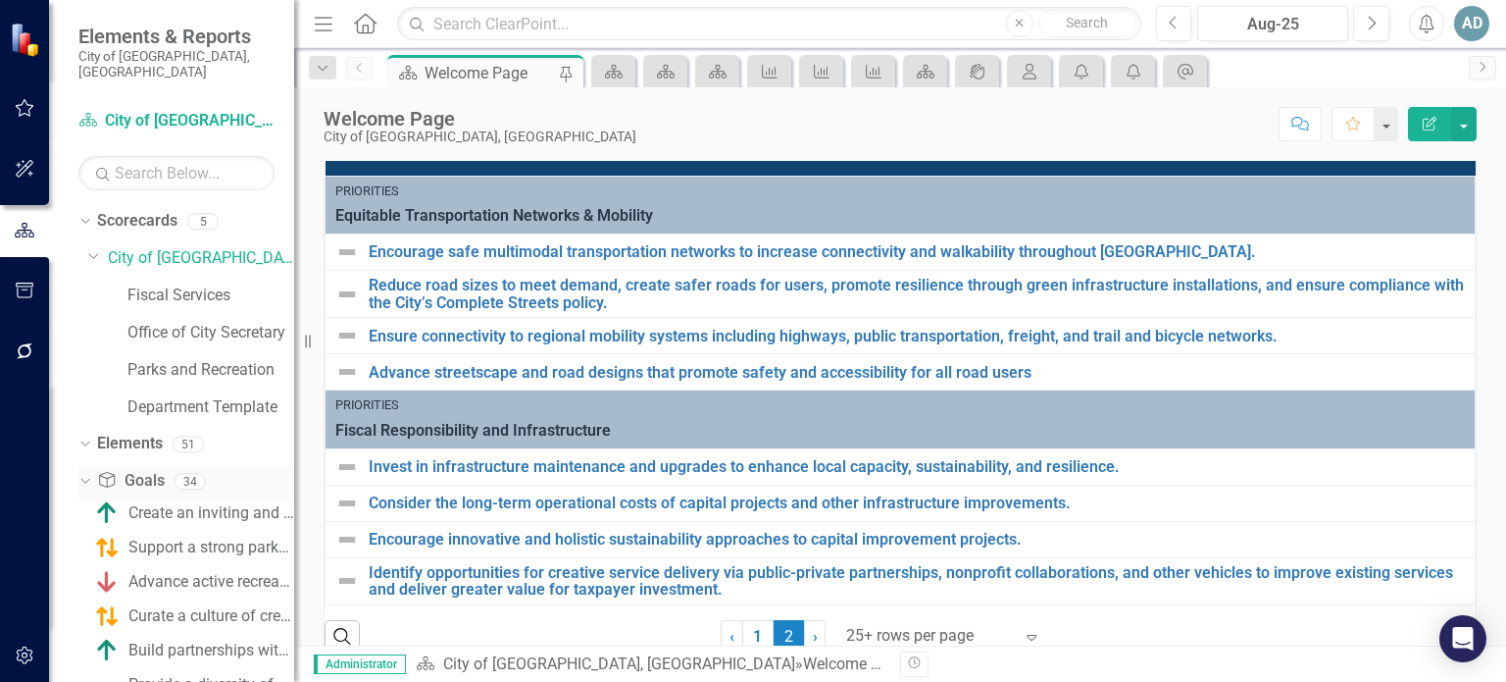
scroll to position [740, 0]
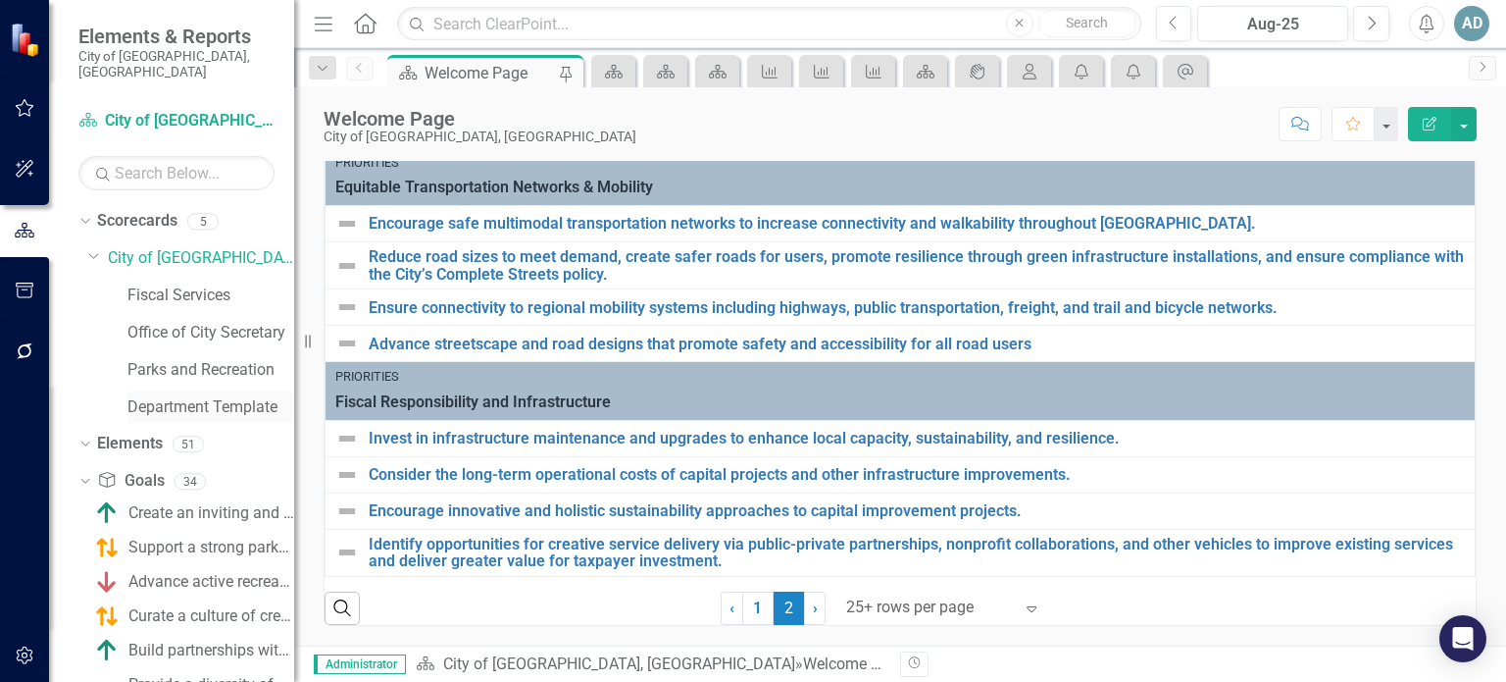
click at [169, 396] on link "Department Template" at bounding box center [210, 407] width 167 height 23
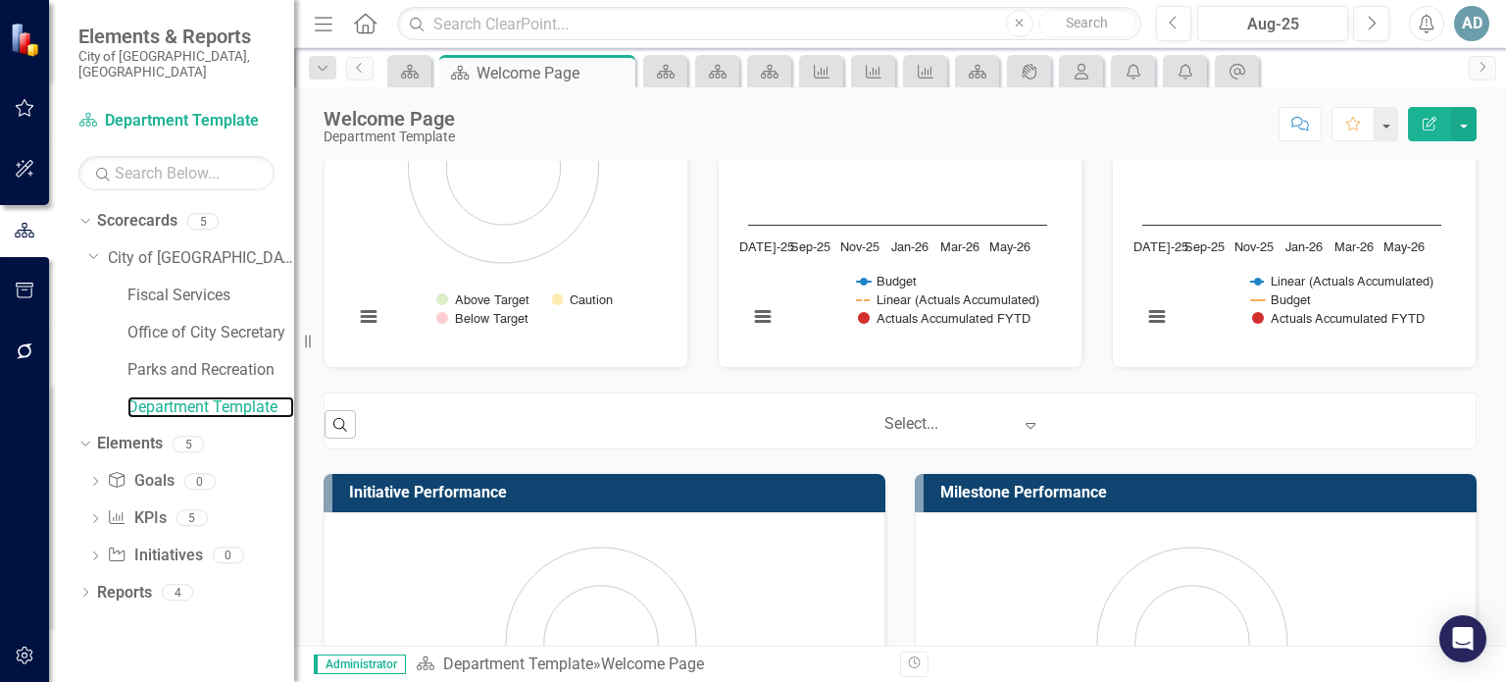
scroll to position [785, 0]
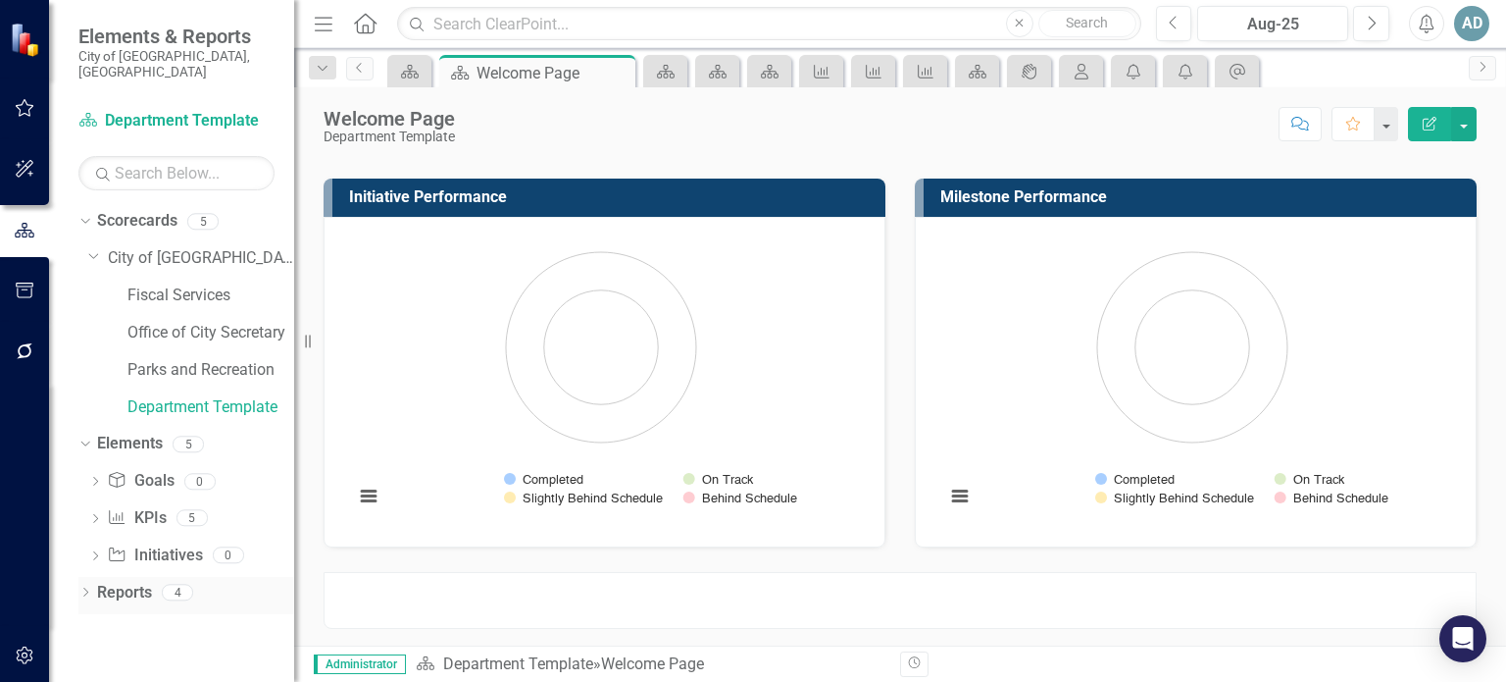
click at [139, 582] on link "Reports" at bounding box center [124, 593] width 55 height 23
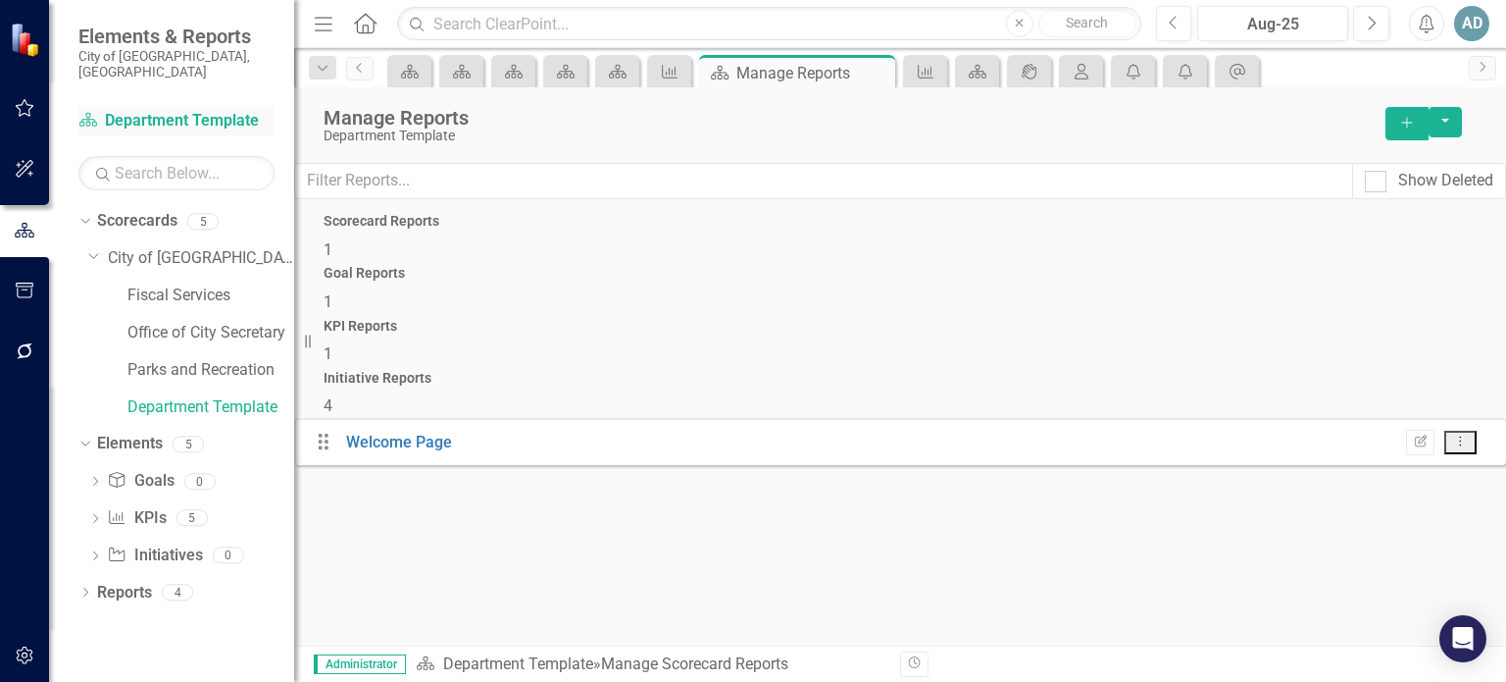
click at [199, 110] on link "Scorecard Department Template" at bounding box center [176, 121] width 196 height 23
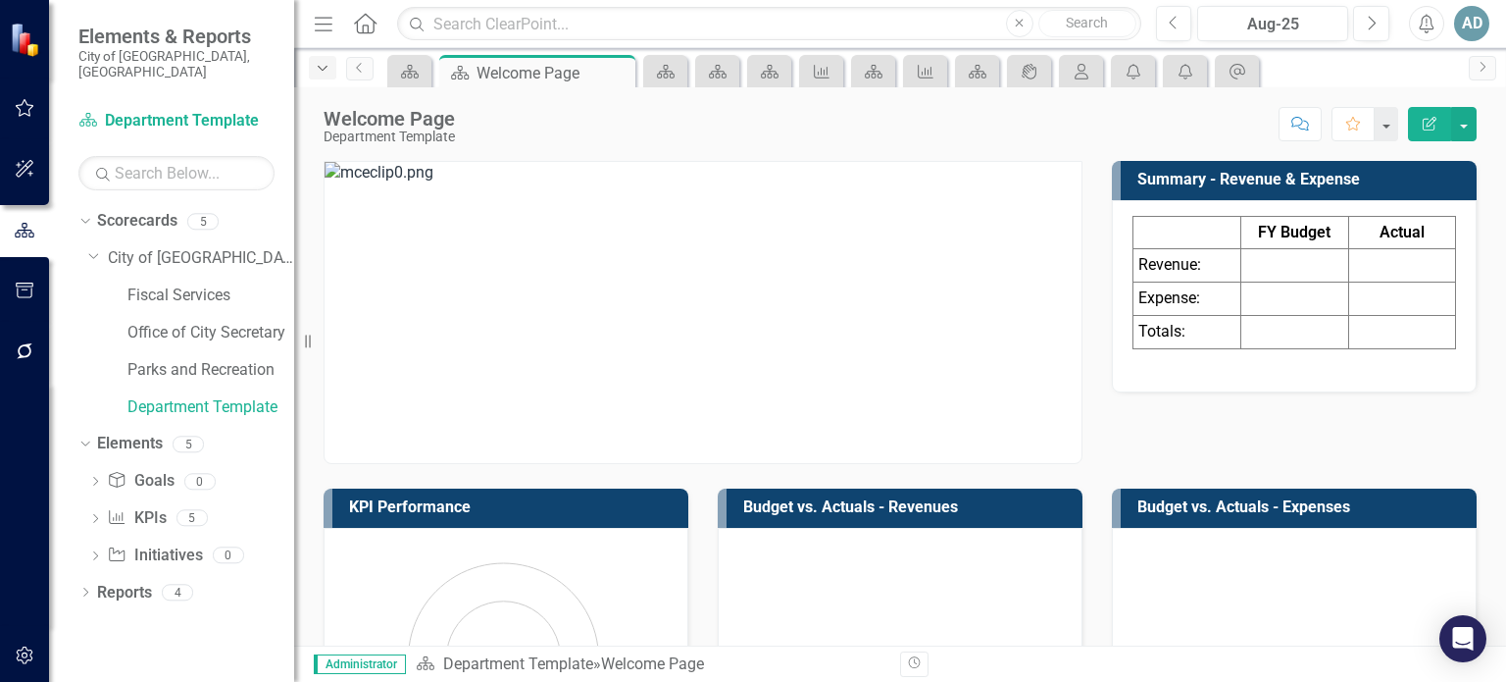
drag, startPoint x: 318, startPoint y: 76, endPoint x: 333, endPoint y: 63, distance: 20.2
click at [318, 75] on div "Dropdown" at bounding box center [322, 68] width 27 height 24
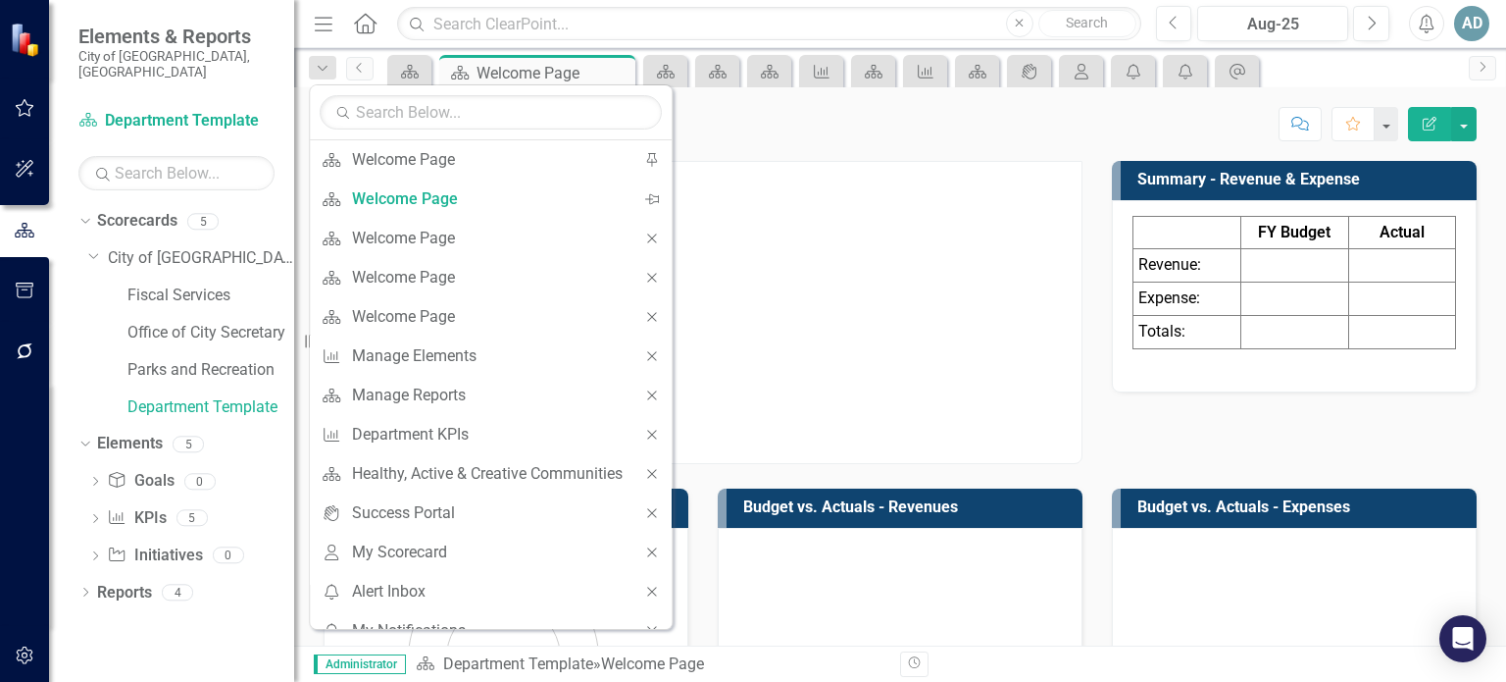
click at [329, 23] on icon "button" at bounding box center [324, 24] width 18 height 14
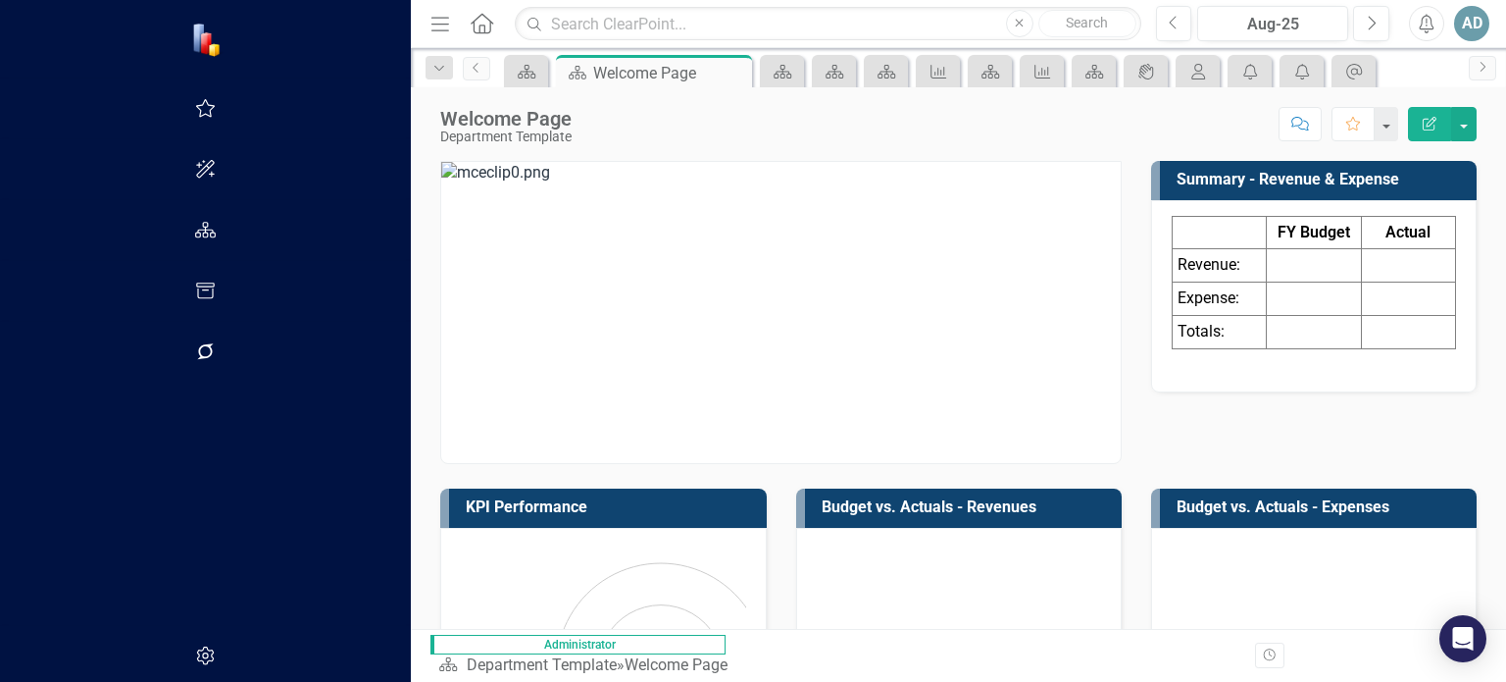
click at [428, 19] on icon "Menu" at bounding box center [440, 23] width 25 height 21
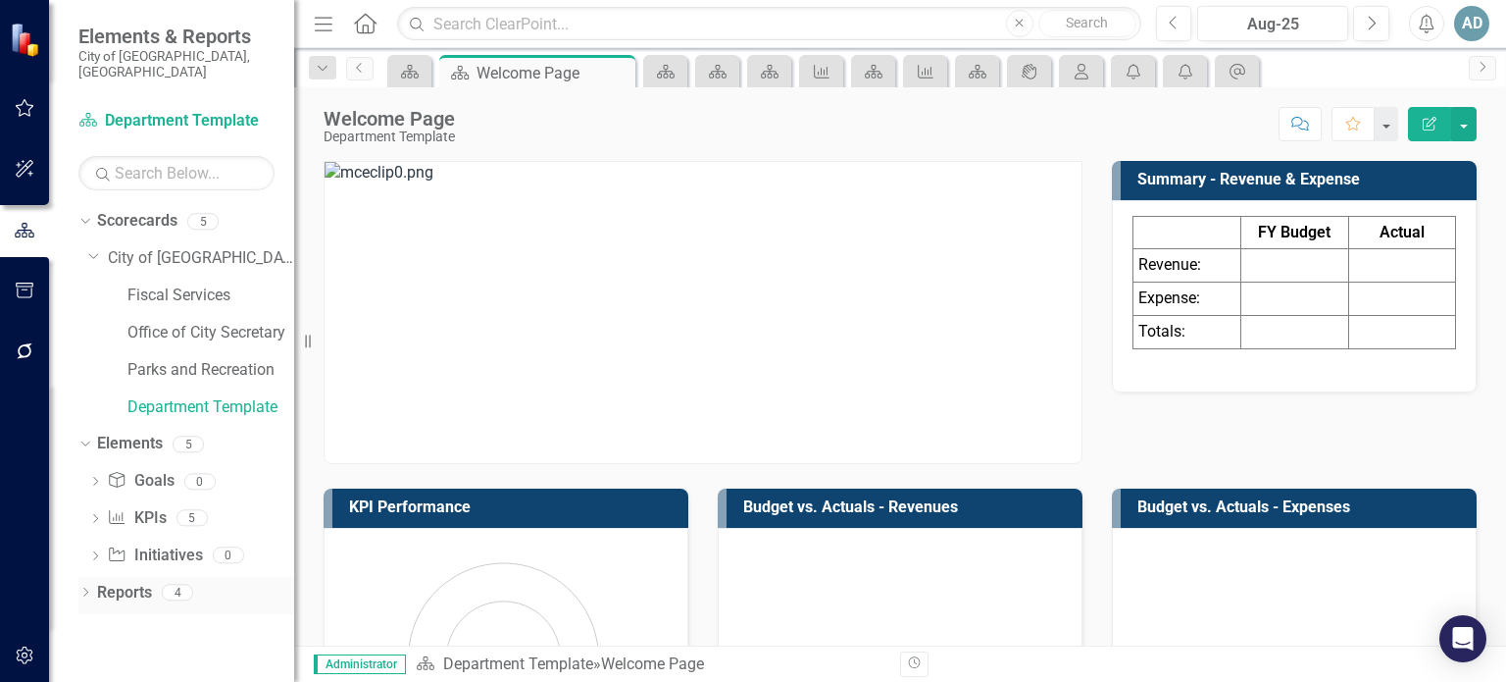
click at [90, 588] on icon "Dropdown" at bounding box center [85, 593] width 14 height 11
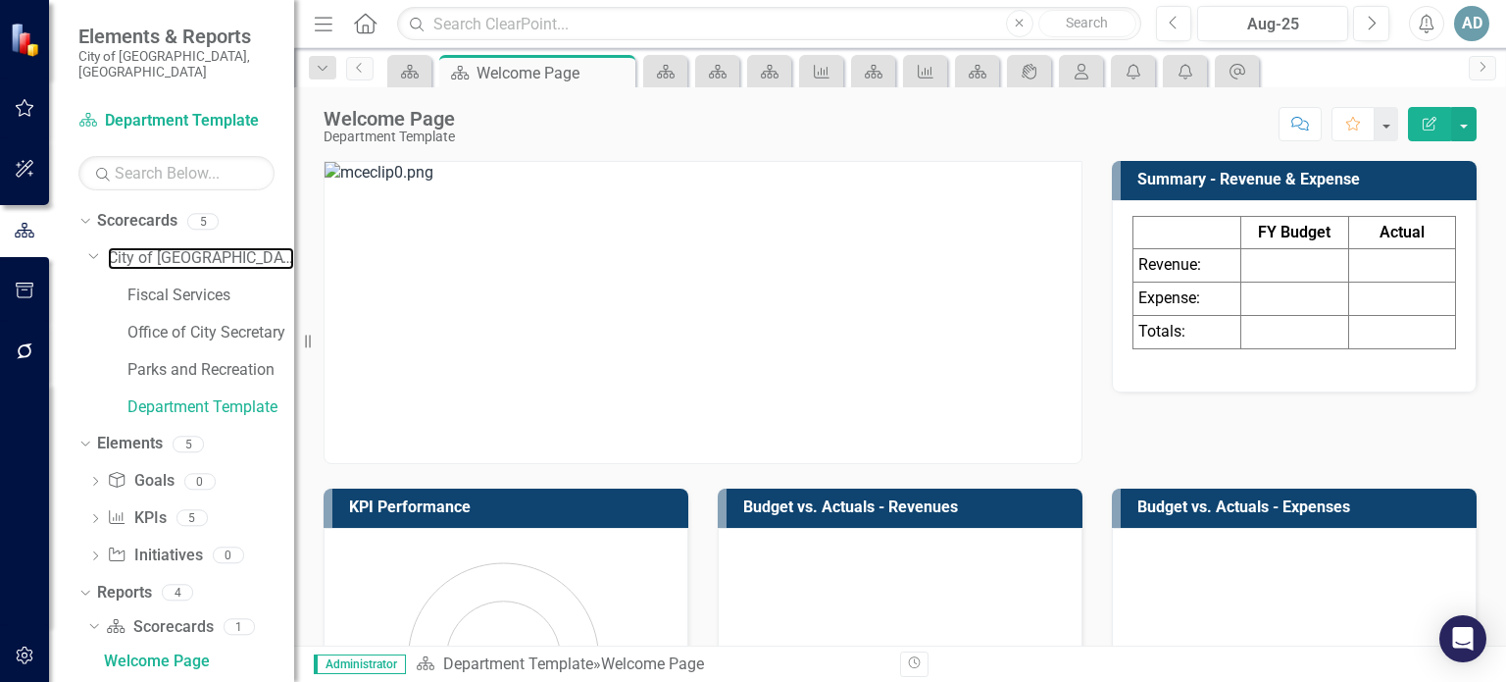
drag, startPoint x: 196, startPoint y: 242, endPoint x: 196, endPoint y: 262, distance: 19.6
click at [196, 247] on link "City of [GEOGRAPHIC_DATA], [GEOGRAPHIC_DATA]" at bounding box center [201, 258] width 186 height 23
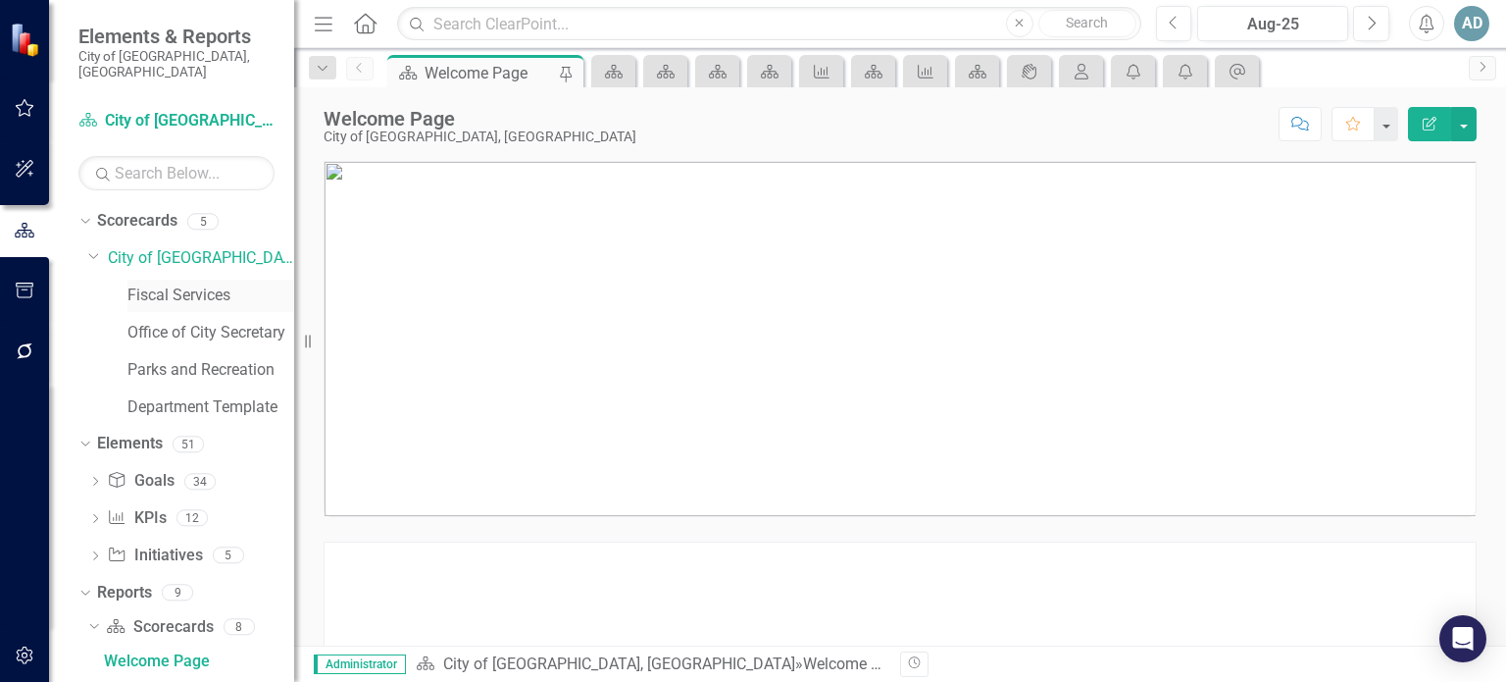
click at [189, 287] on link "Fiscal Services" at bounding box center [210, 295] width 167 height 23
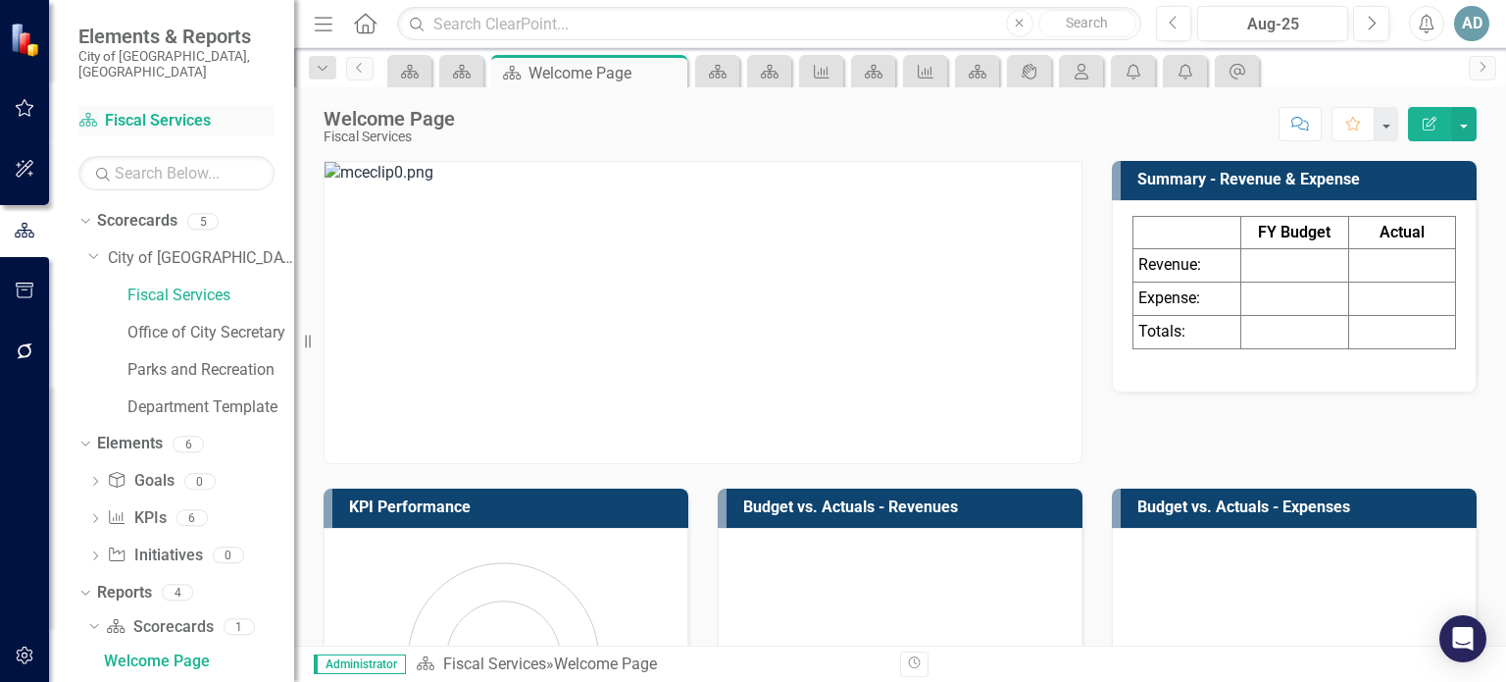
click at [170, 113] on link "Scorecard Fiscal Services" at bounding box center [176, 121] width 196 height 23
click at [356, 25] on icon "Home" at bounding box center [364, 23] width 25 height 21
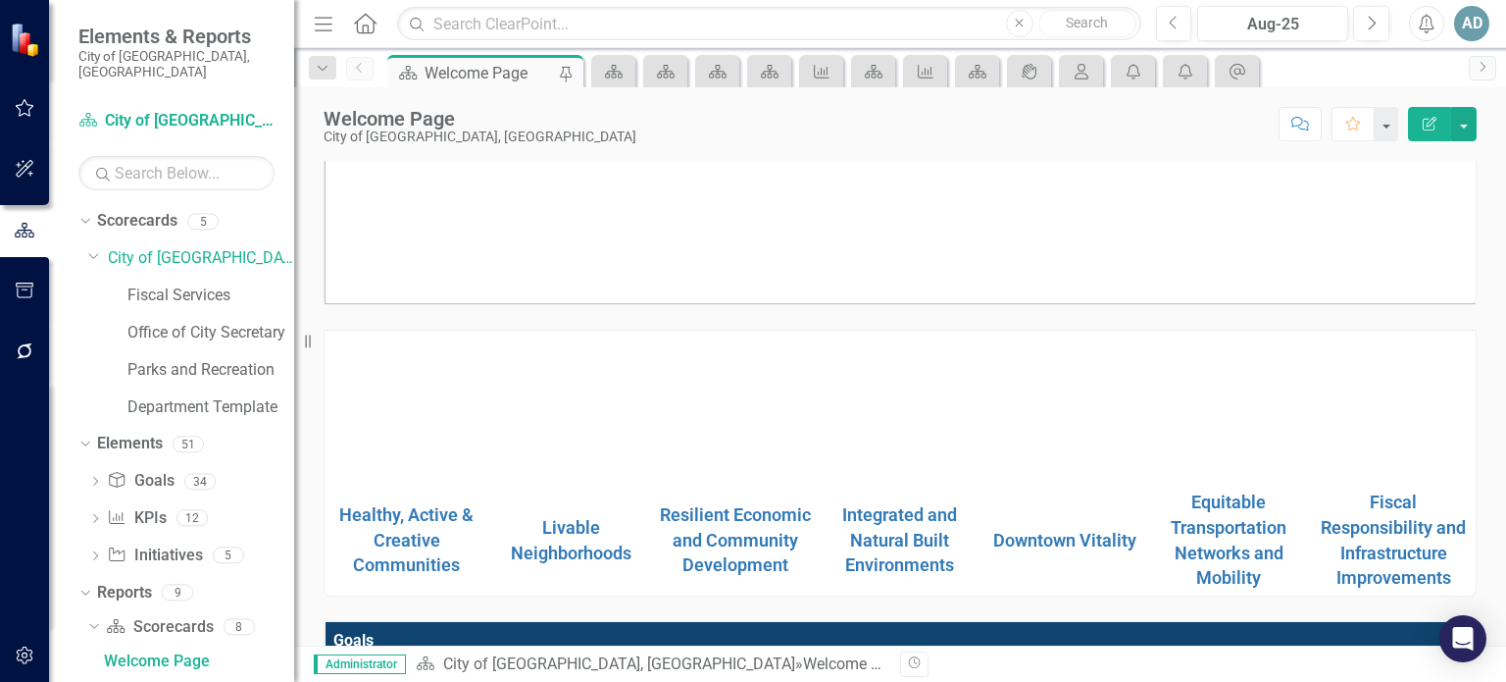
scroll to position [196, 0]
